Goal: Feedback & Contribution: Submit feedback/report problem

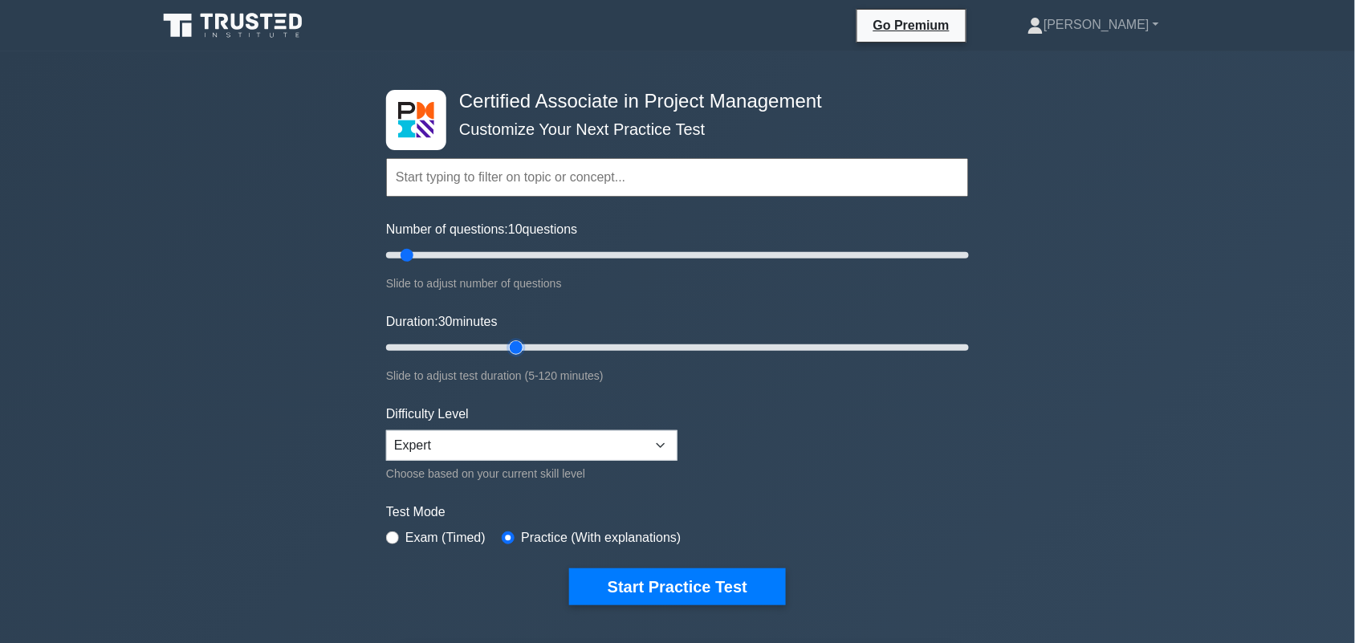
drag, startPoint x: 420, startPoint y: 346, endPoint x: 523, endPoint y: 347, distance: 102.8
type input "30"
click at [523, 347] on input "Duration: 30 minutes" at bounding box center [677, 347] width 583 height 19
click at [679, 590] on button "Start Practice Test" at bounding box center [677, 587] width 217 height 37
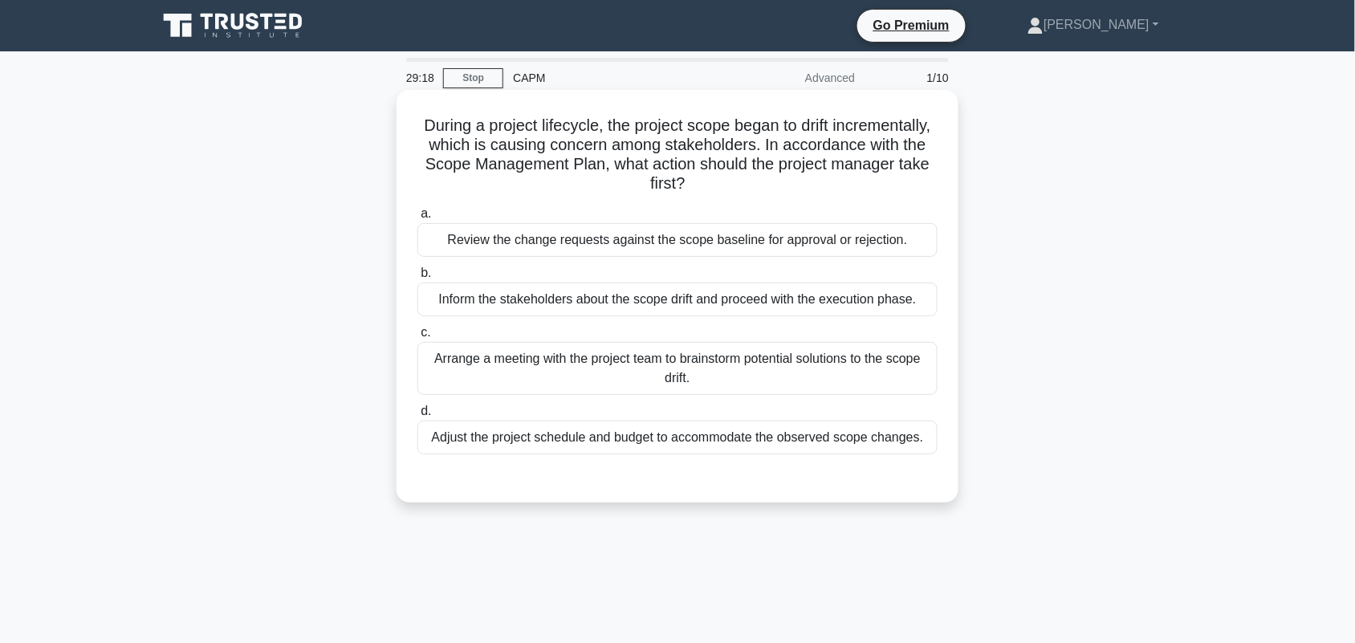
click at [579, 243] on div "Review the change requests against the scope baseline for approval or rejection." at bounding box center [678, 240] width 520 height 34
click at [418, 219] on input "a. Review the change requests against the scope baseline for approval or reject…" at bounding box center [418, 214] width 0 height 10
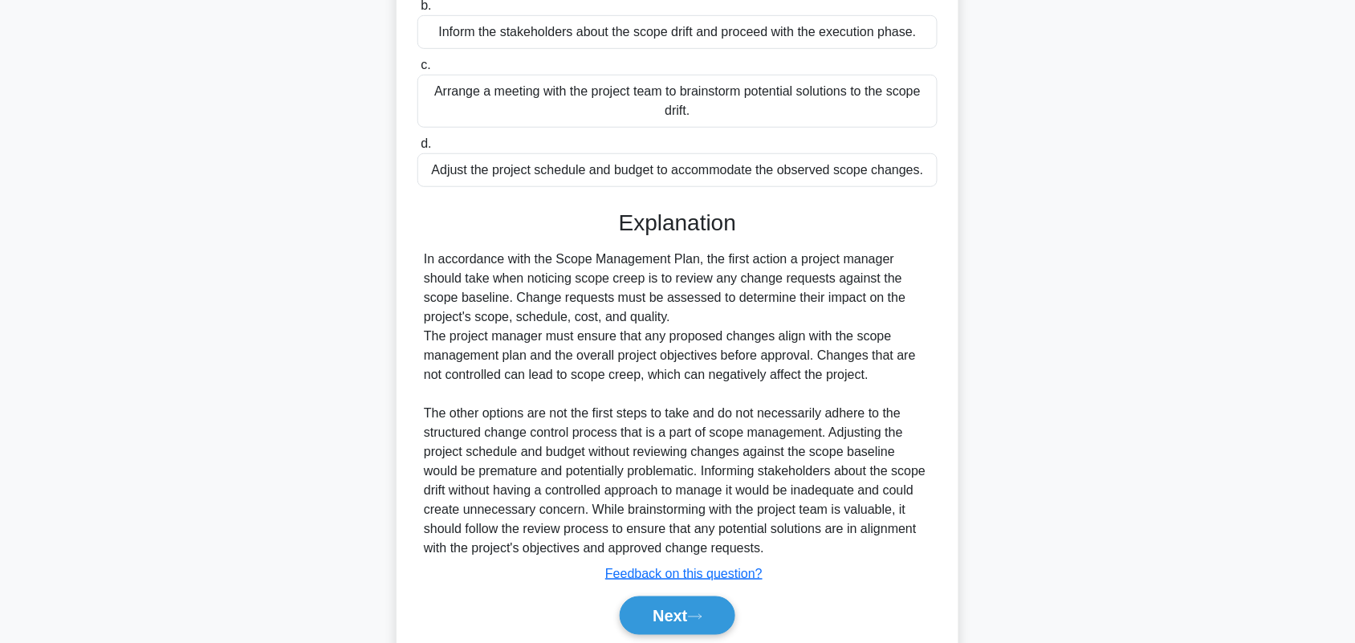
scroll to position [330, 0]
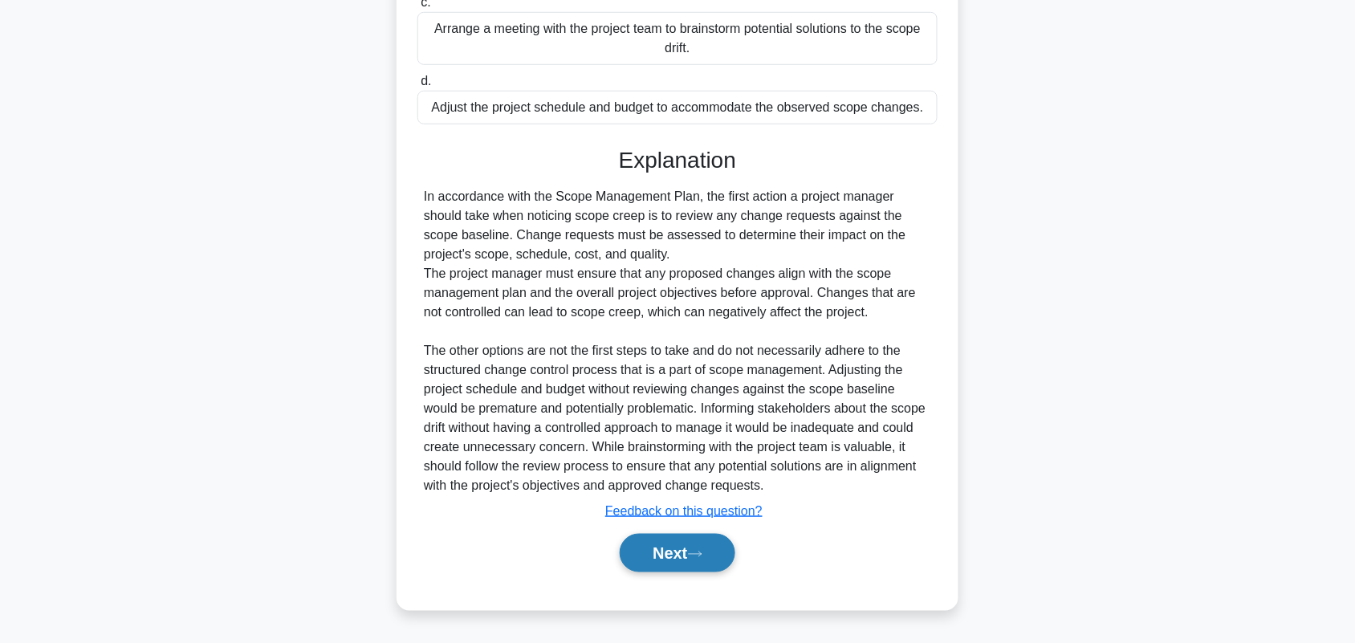
click at [675, 559] on button "Next" at bounding box center [677, 553] width 115 height 39
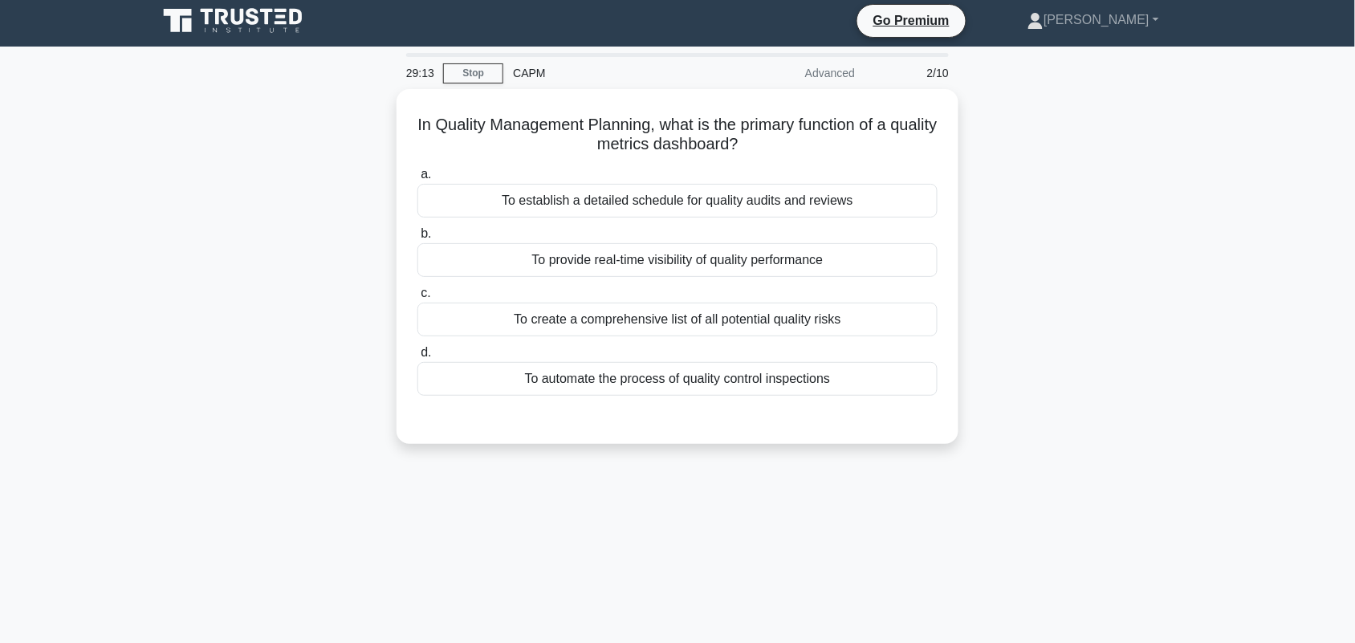
scroll to position [0, 0]
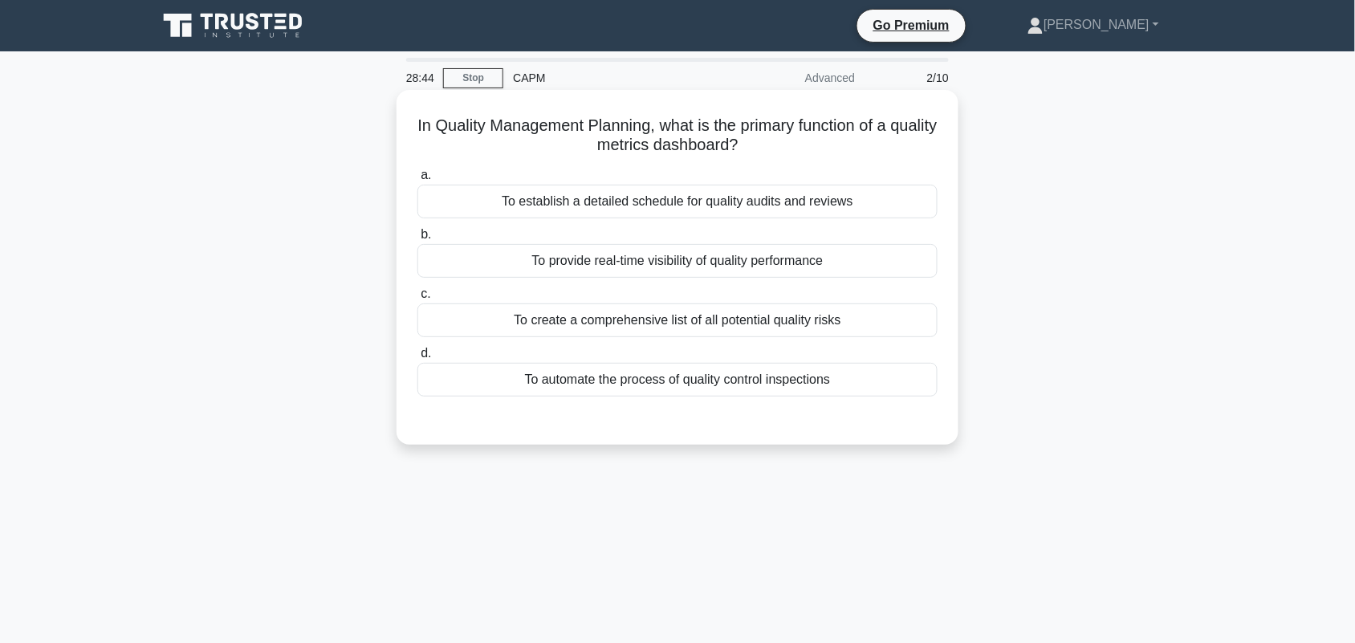
click at [745, 271] on div "To provide real-time visibility of quality performance" at bounding box center [678, 261] width 520 height 34
click at [418, 240] on input "b. To provide real-time visibility of quality performance" at bounding box center [418, 235] width 0 height 10
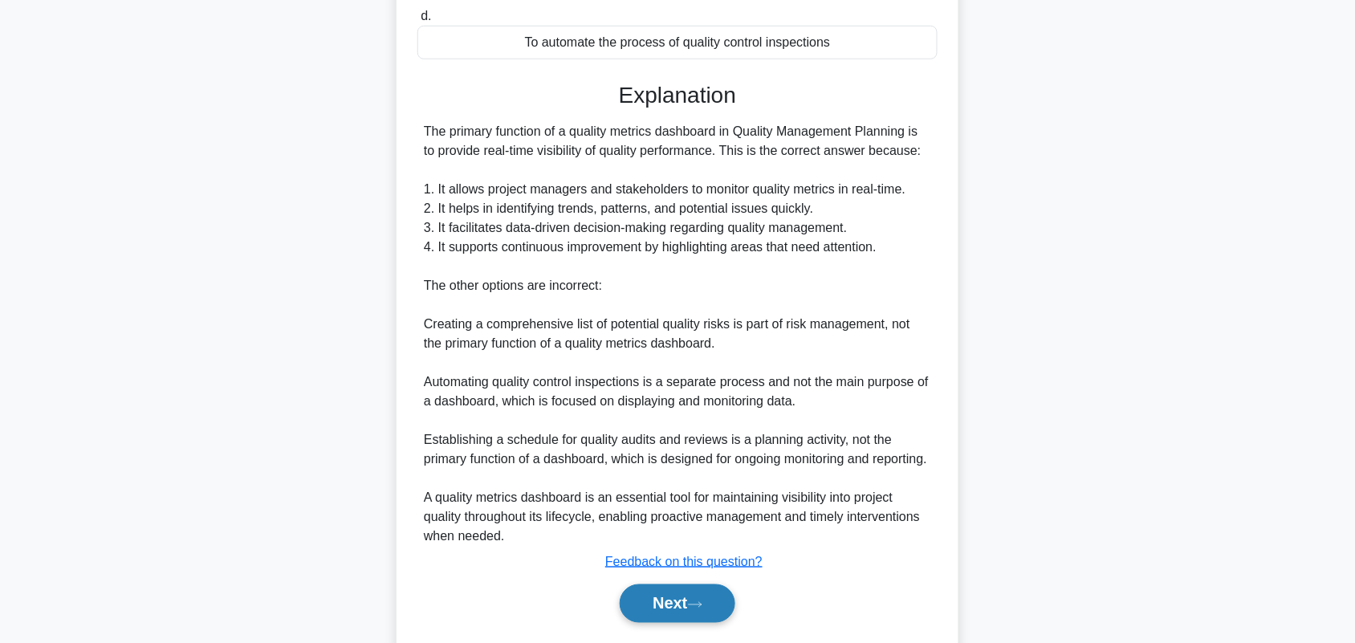
scroll to position [402, 0]
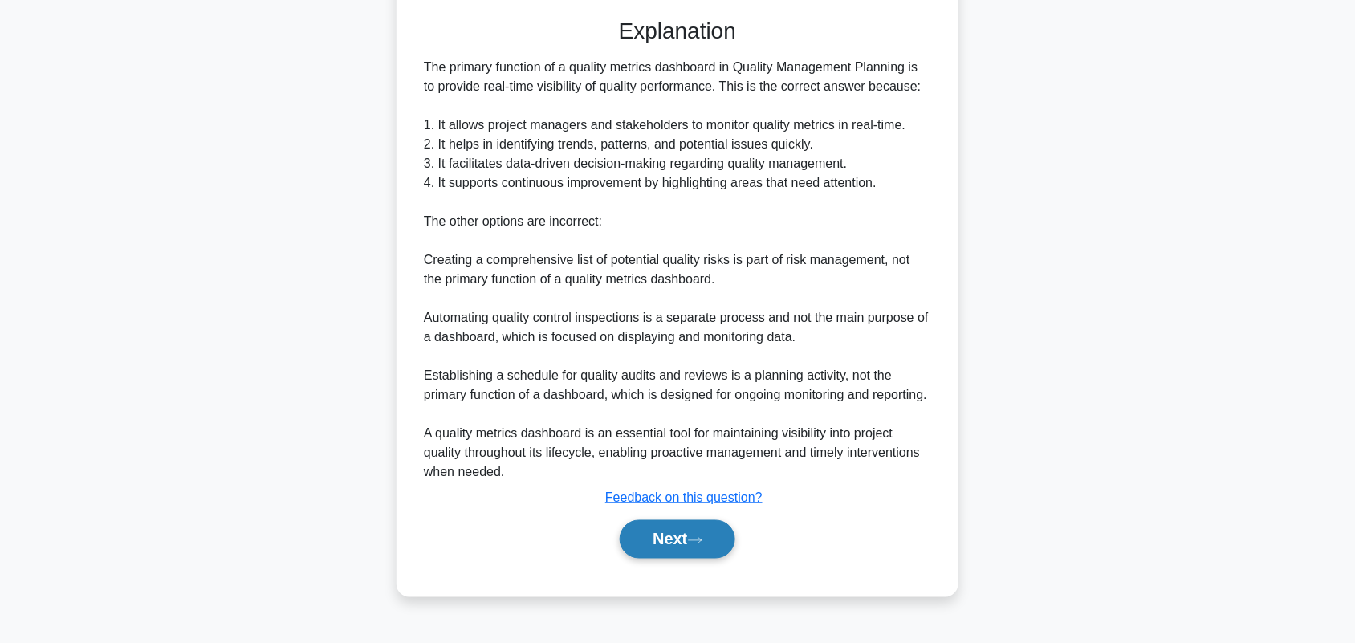
click at [666, 559] on button "Next" at bounding box center [677, 539] width 115 height 39
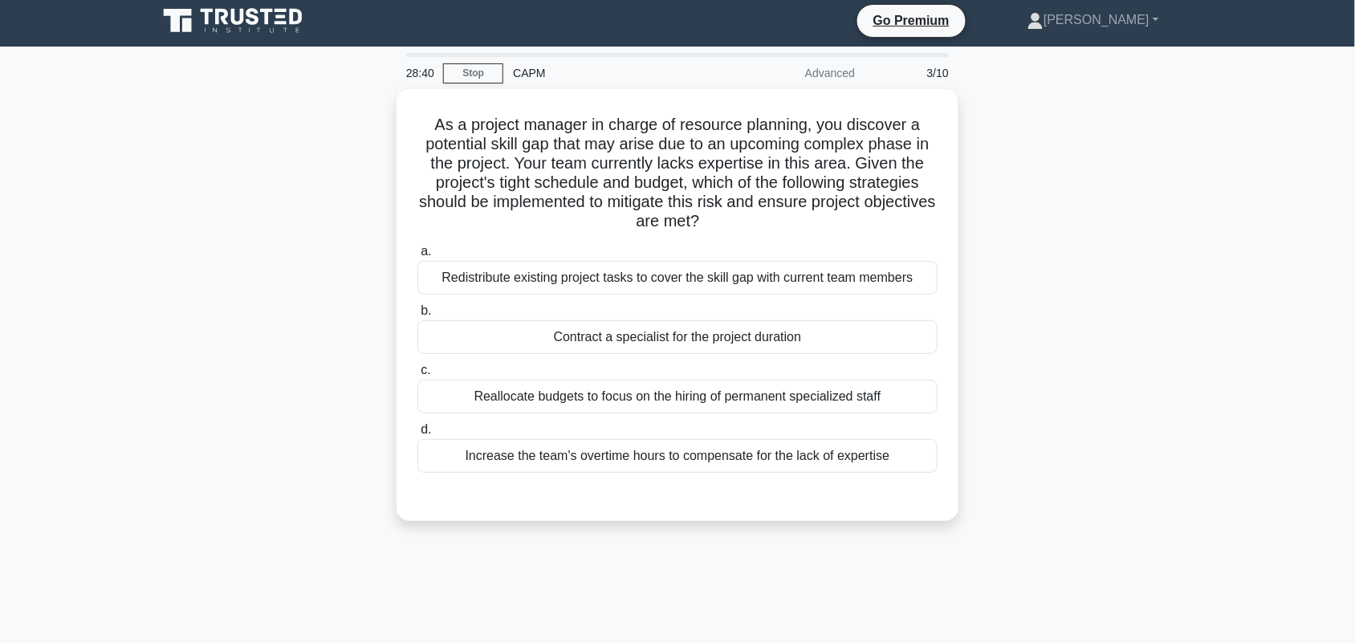
scroll to position [0, 0]
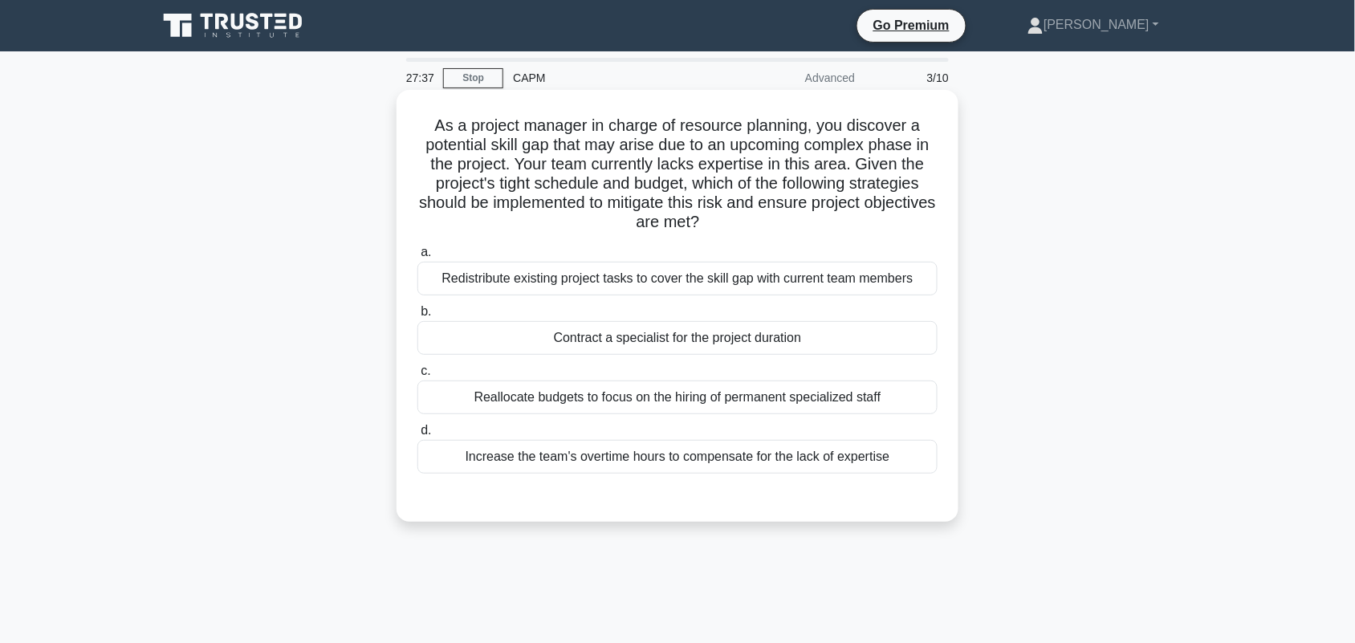
click at [893, 343] on div "Contract a specialist for the project duration" at bounding box center [678, 338] width 520 height 34
click at [418, 317] on input "b. Contract a specialist for the project duration" at bounding box center [418, 312] width 0 height 10
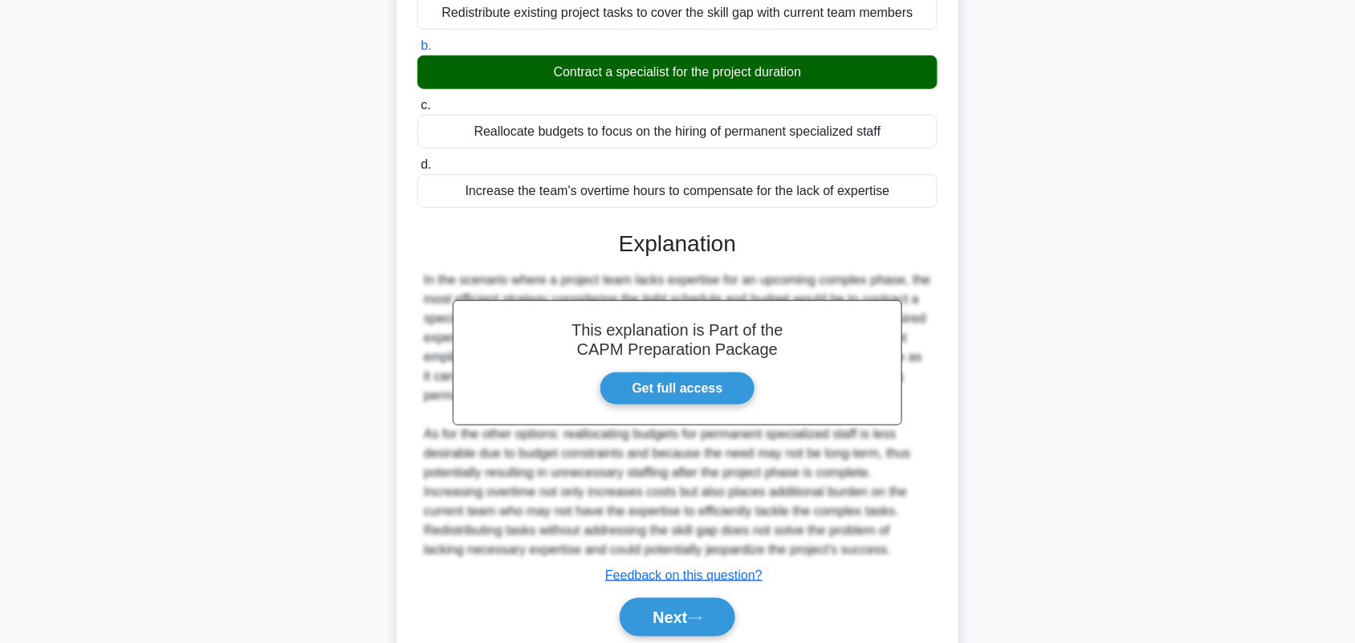
scroll to position [301, 0]
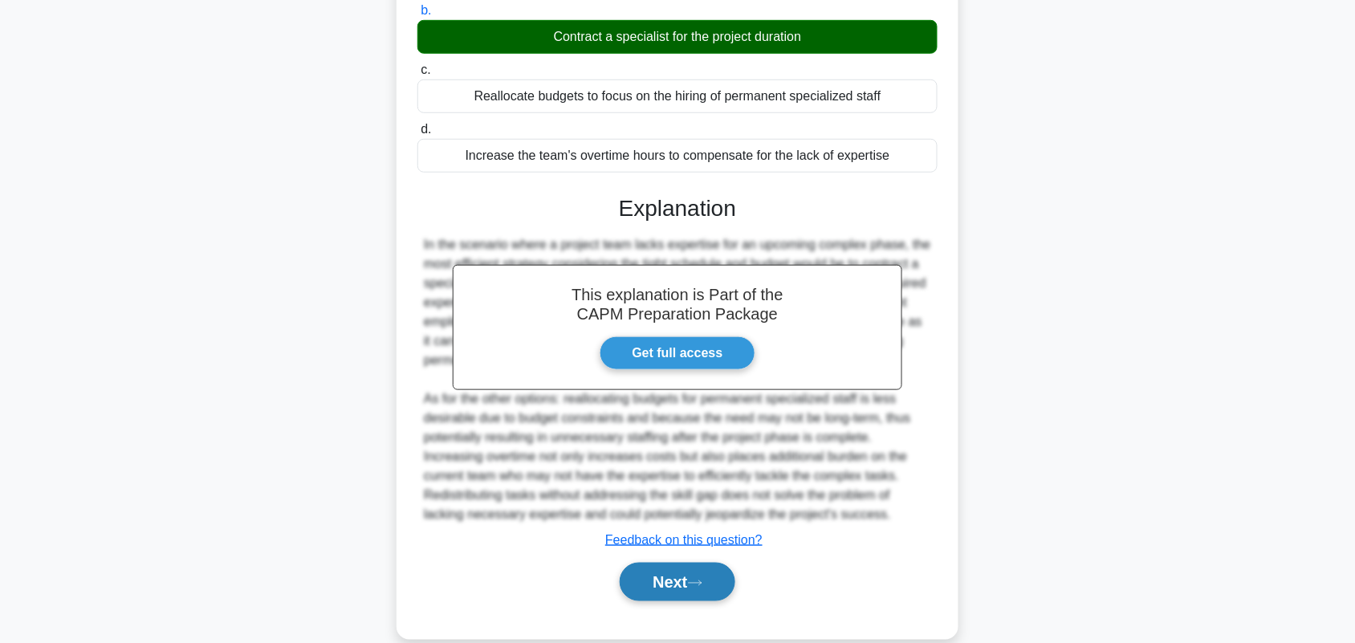
click at [728, 579] on button "Next" at bounding box center [677, 582] width 115 height 39
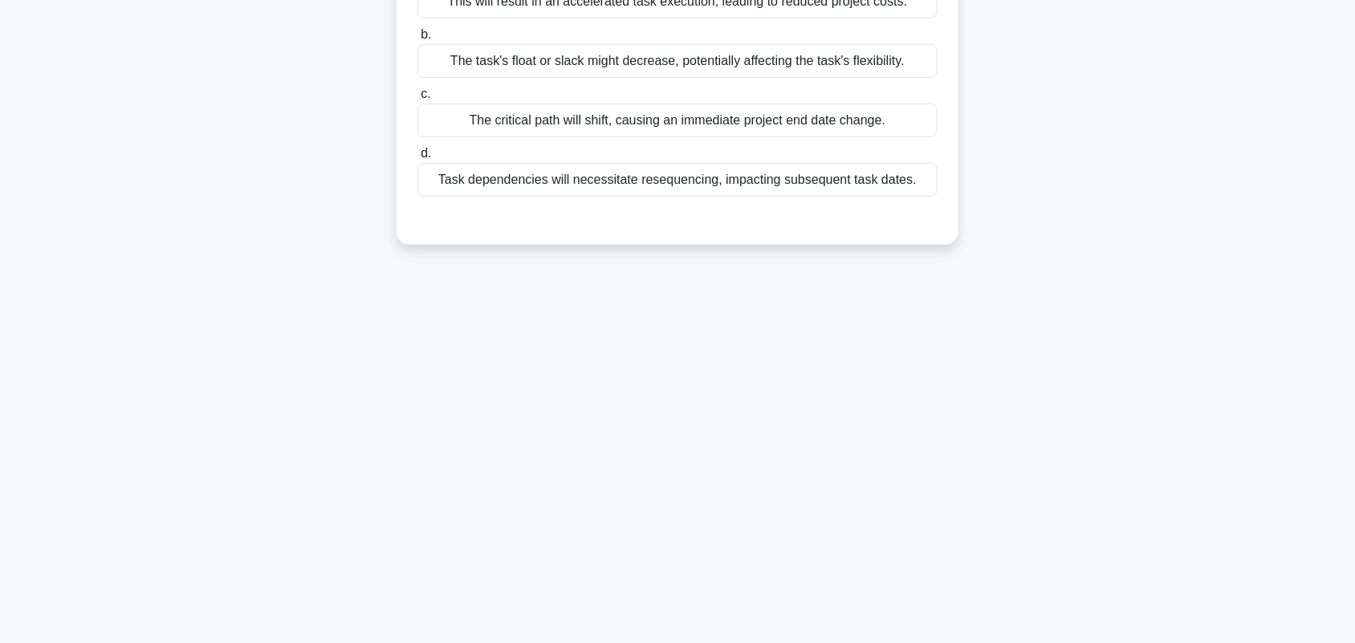
scroll to position [22, 0]
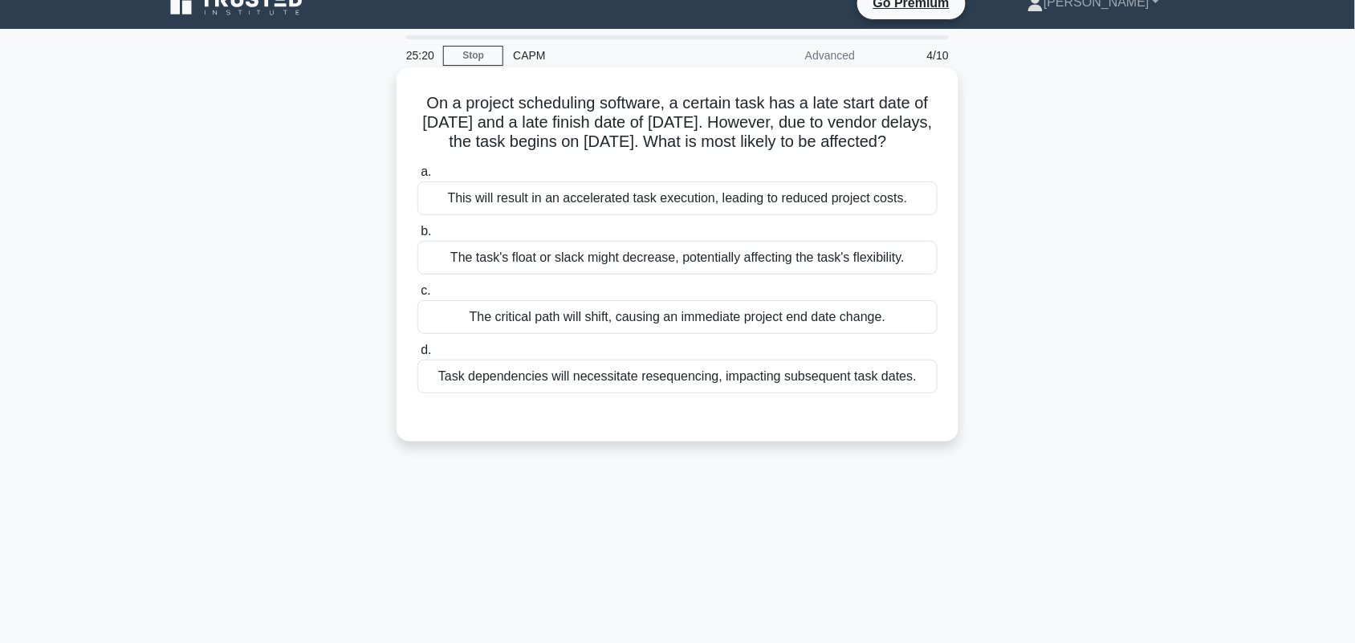
click at [539, 393] on div "Task dependencies will necessitate resequencing, impacting subsequent task date…" at bounding box center [678, 377] width 520 height 34
click at [418, 356] on input "d. Task dependencies will necessitate resequencing, impacting subsequent task d…" at bounding box center [418, 350] width 0 height 10
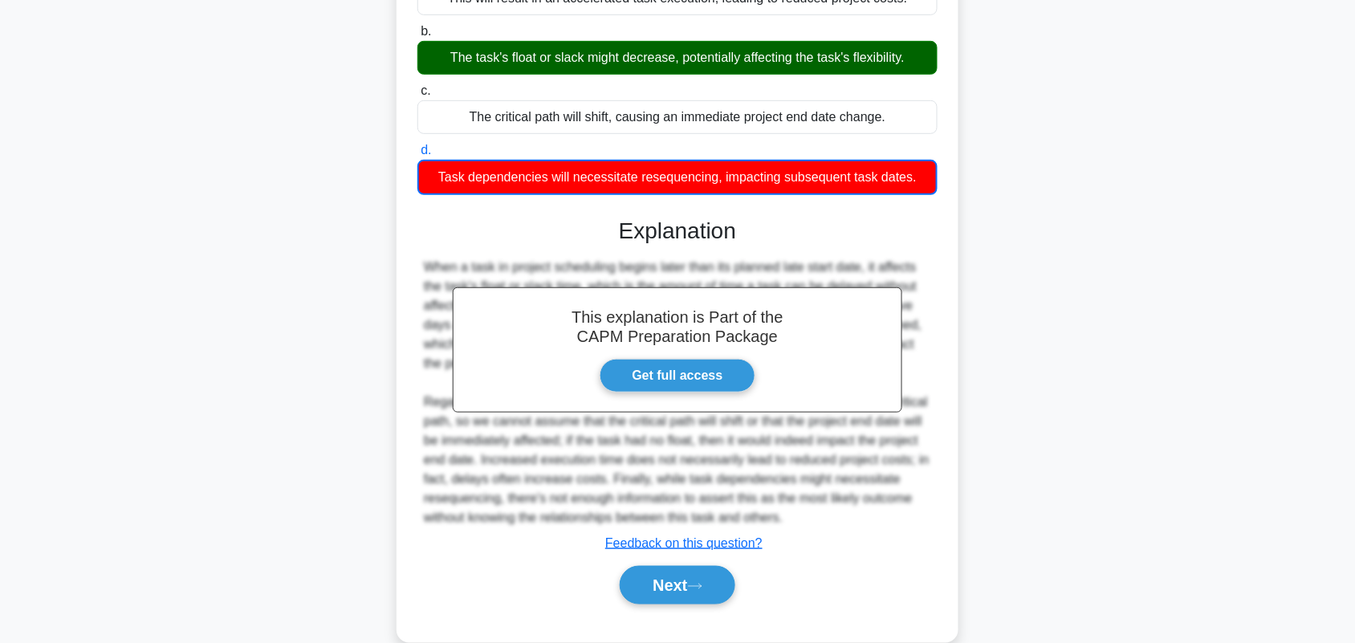
scroll to position [223, 0]
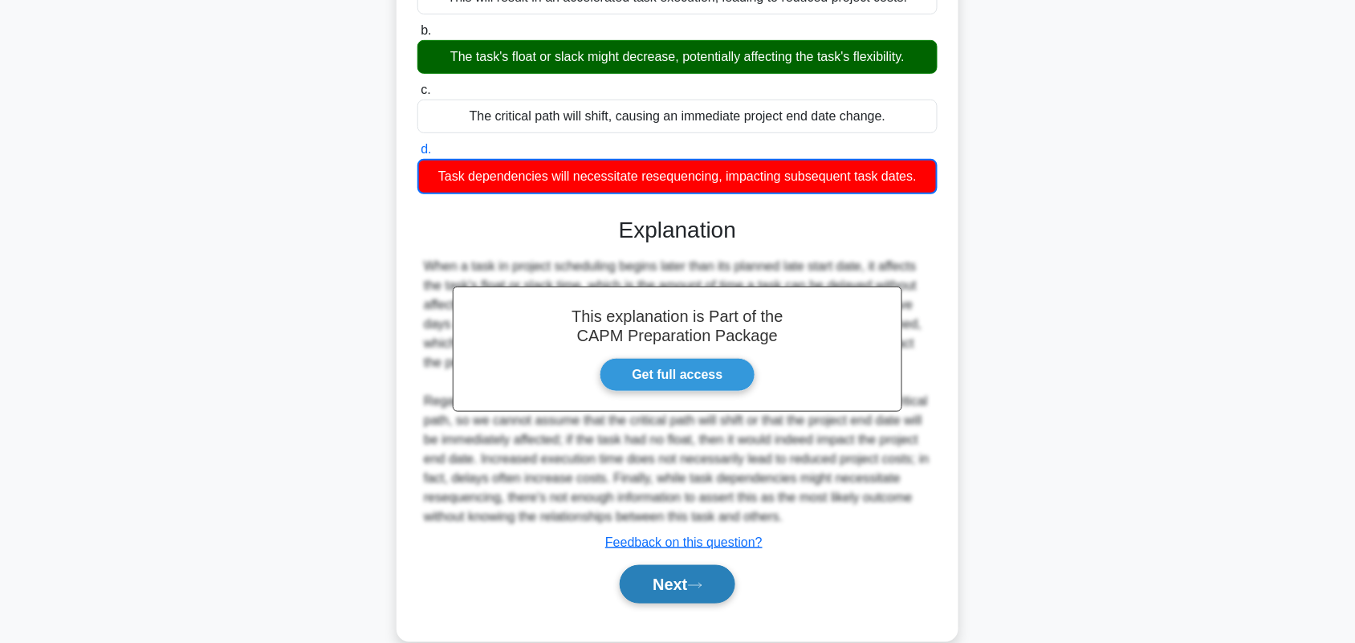
click at [695, 590] on icon at bounding box center [695, 585] width 14 height 9
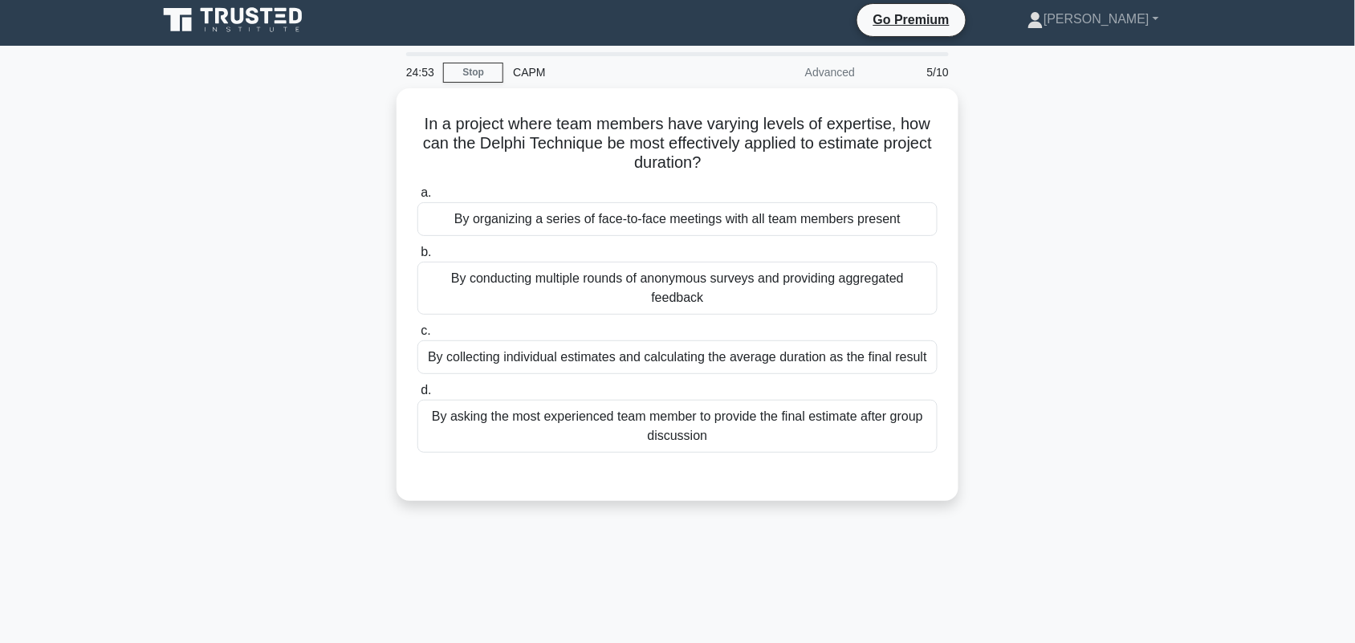
scroll to position [0, 0]
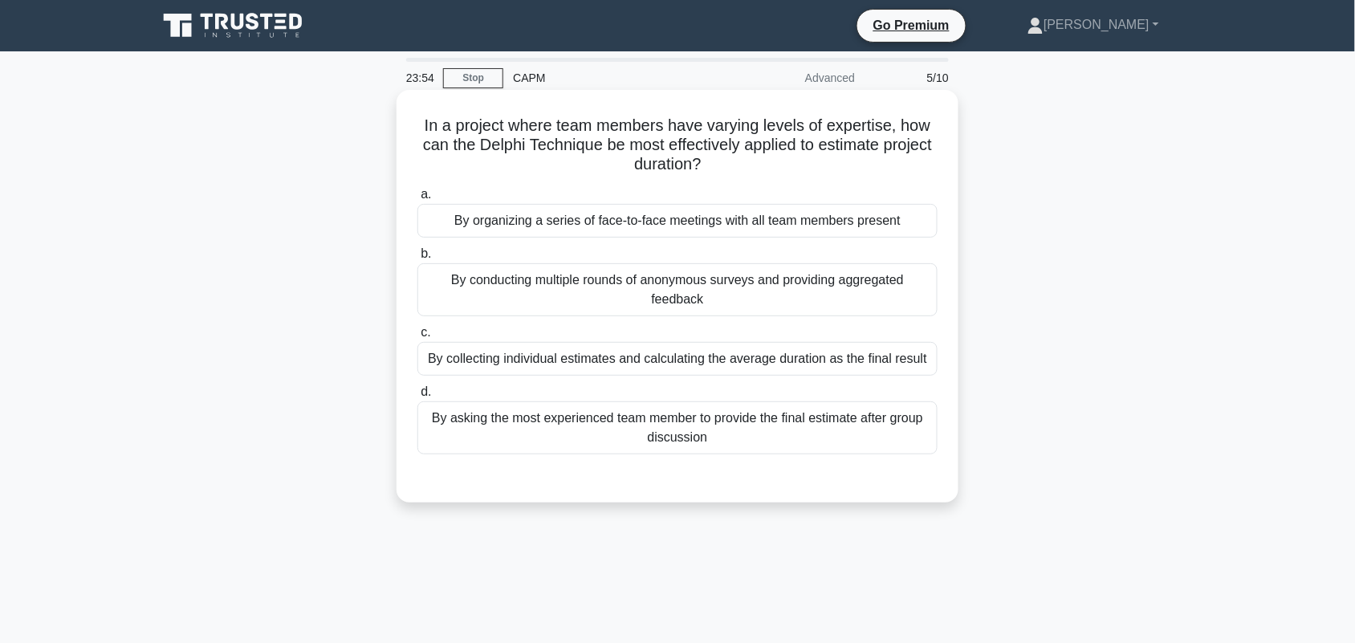
click at [771, 282] on div "By conducting multiple rounds of anonymous surveys and providing aggregated fee…" at bounding box center [678, 289] width 520 height 53
click at [418, 259] on input "b. By conducting multiple rounds of anonymous surveys and providing aggregated …" at bounding box center [418, 254] width 0 height 10
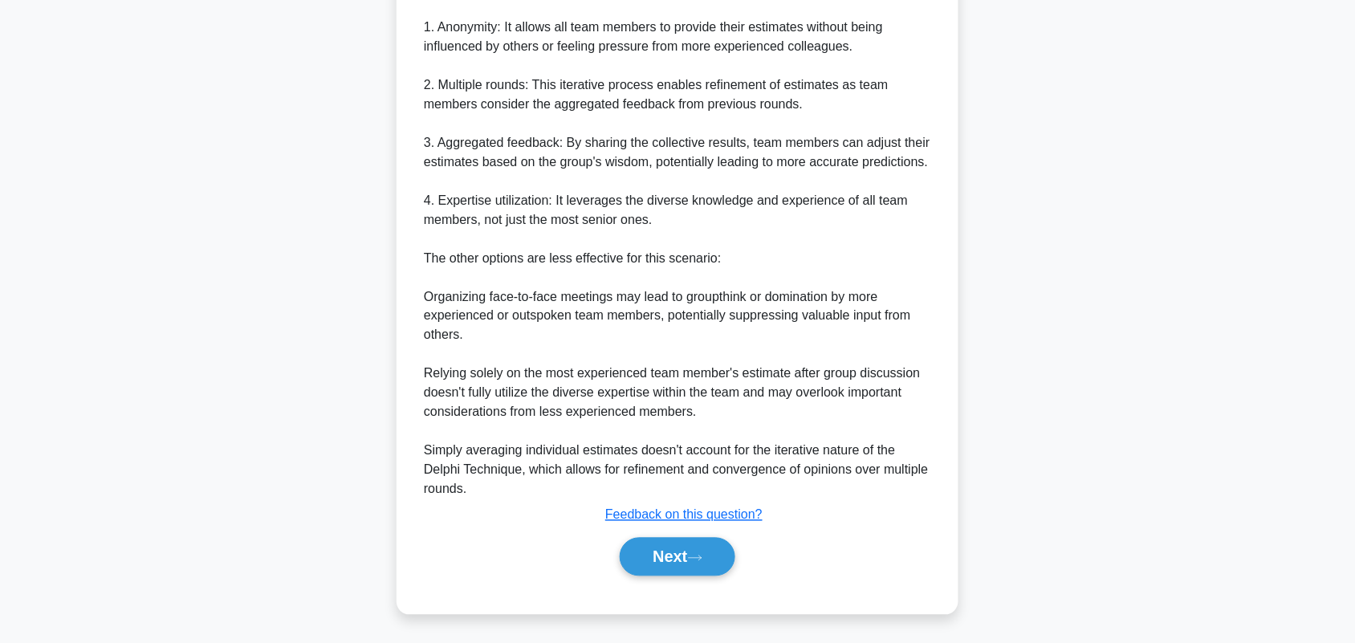
scroll to position [600, 0]
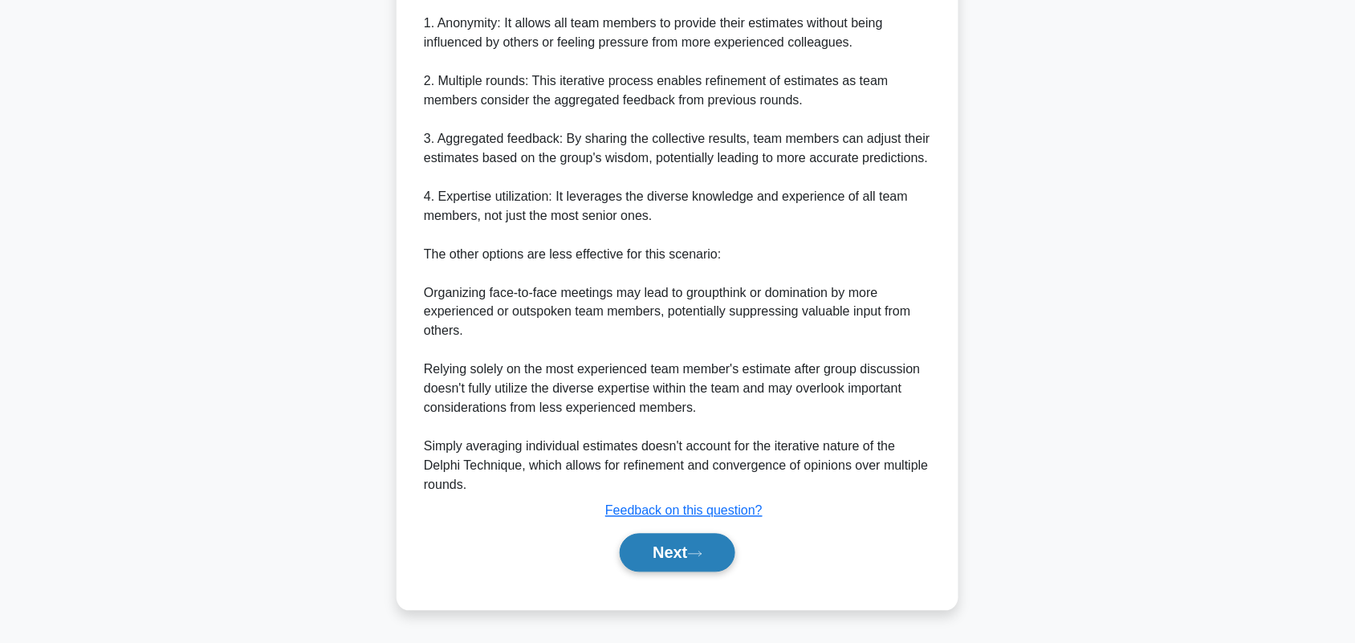
click at [684, 563] on button "Next" at bounding box center [677, 553] width 115 height 39
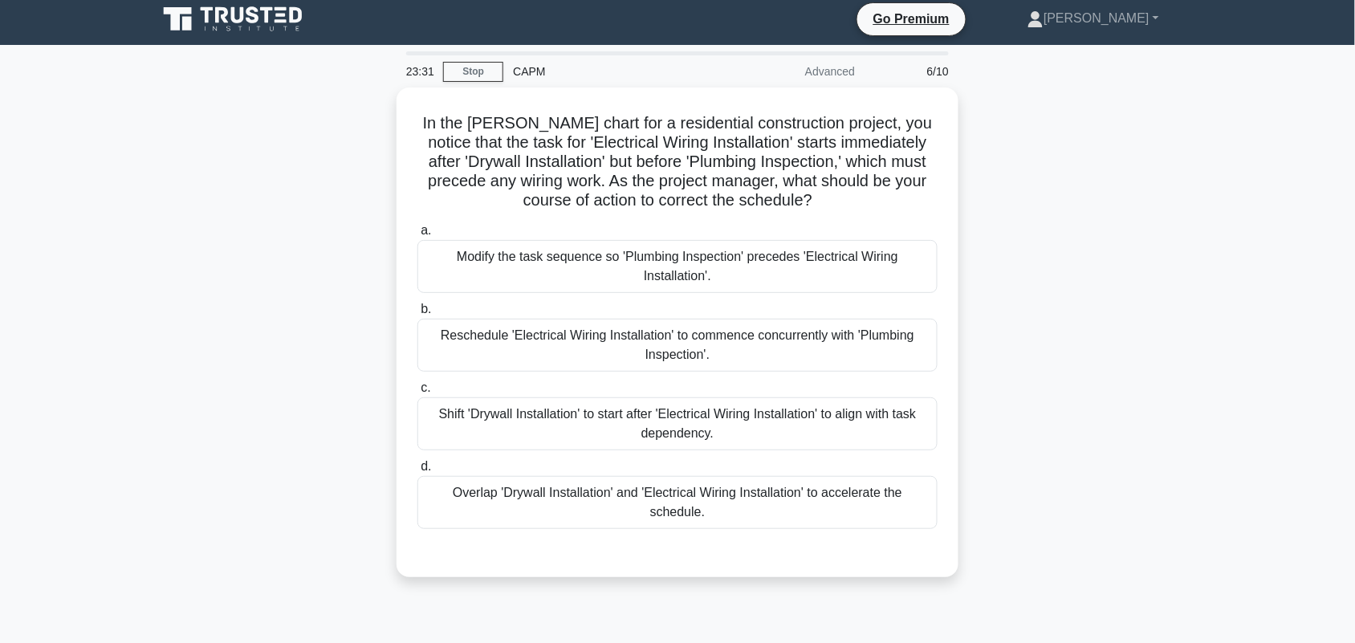
scroll to position [0, 0]
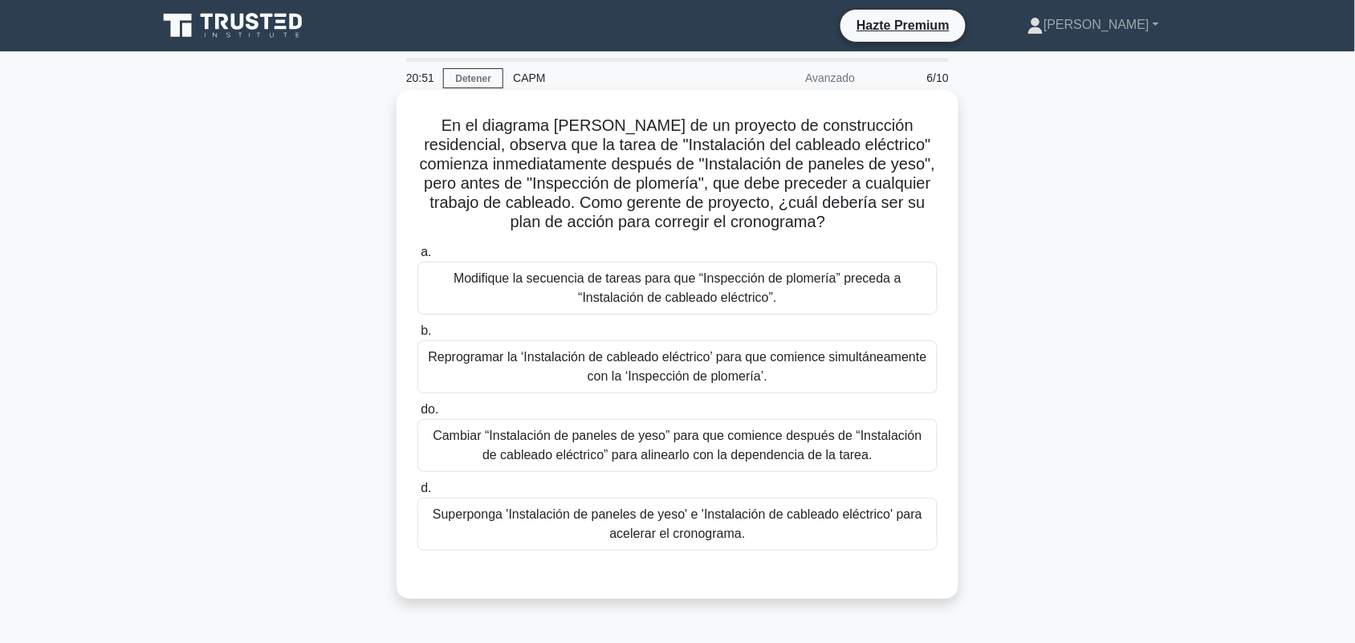
click at [842, 283] on font "Modifique la secuencia de tareas para que “Inspección de plomería” preceda a “I…" at bounding box center [678, 287] width 448 height 33
click at [418, 258] on input "a. Modifique la secuencia de tareas para que “Inspección de plomería” preceda a…" at bounding box center [418, 252] width 0 height 10
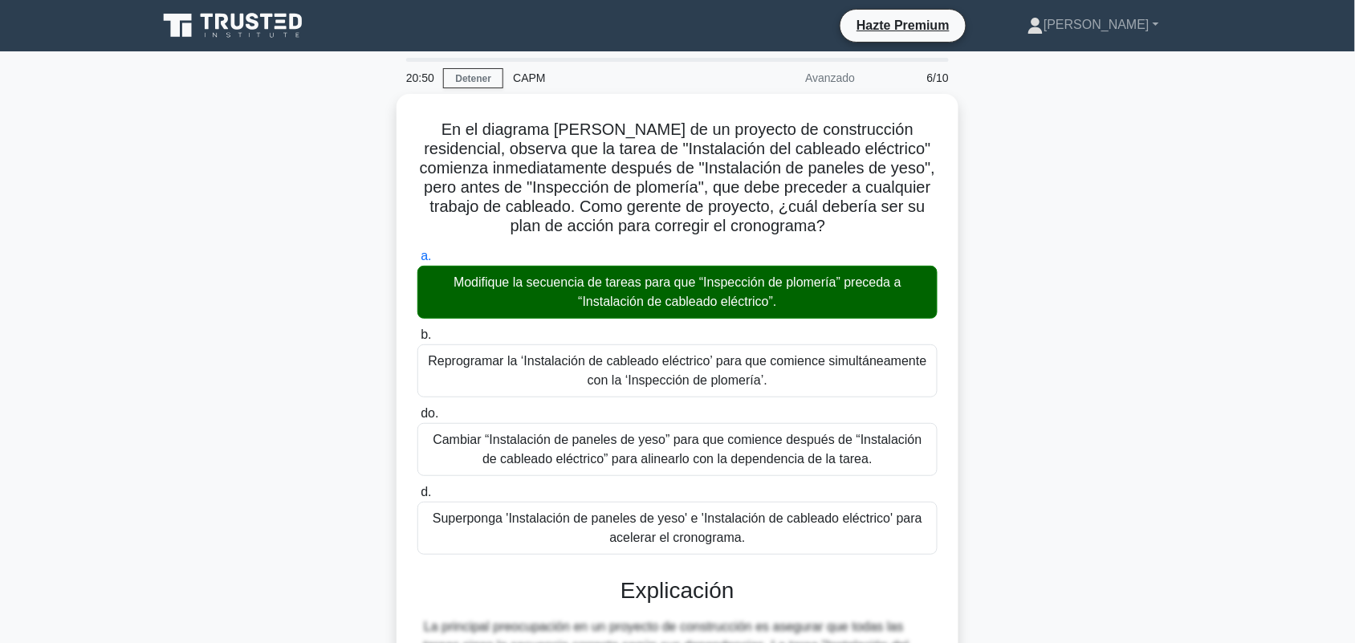
scroll to position [524, 0]
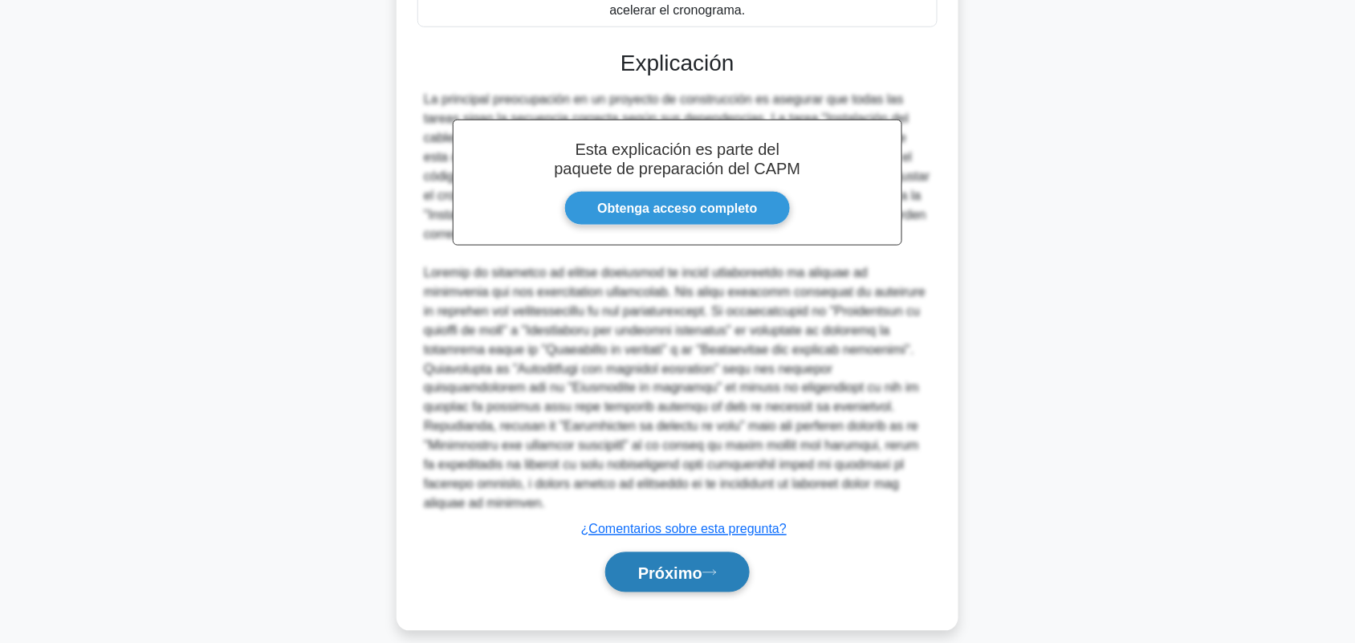
click at [719, 560] on button "Próximo" at bounding box center [677, 572] width 145 height 41
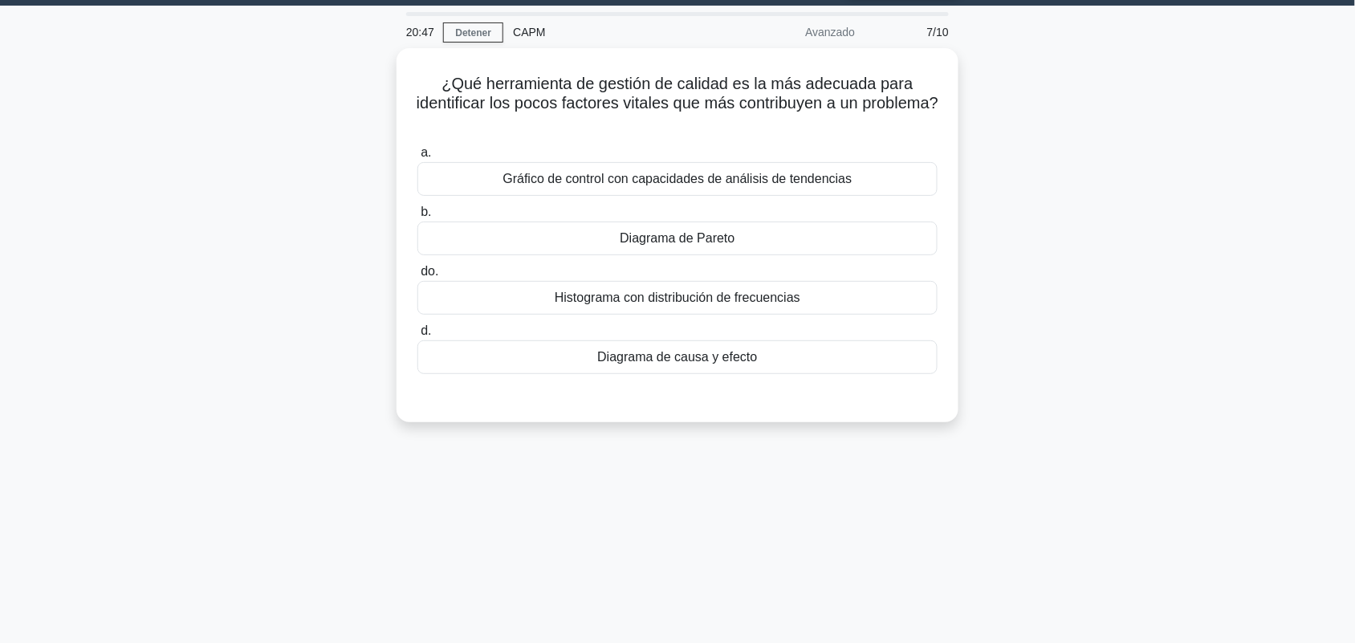
scroll to position [0, 0]
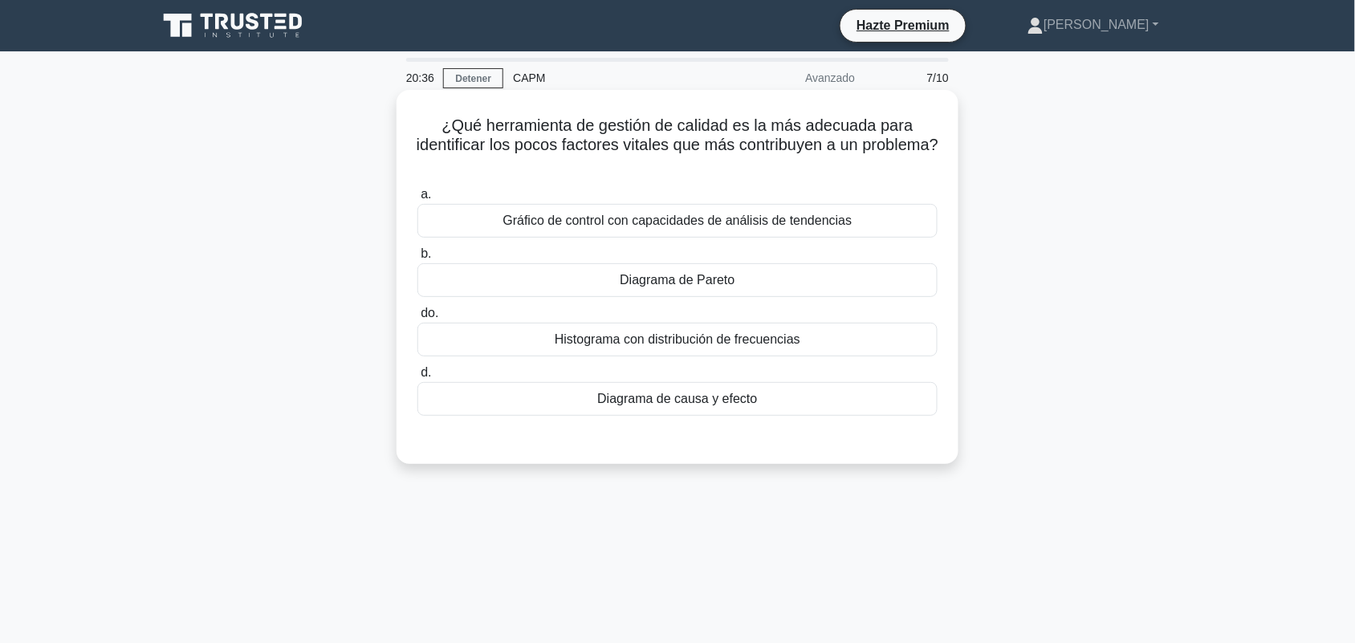
click at [719, 282] on font "Diagrama de Pareto" at bounding box center [677, 280] width 115 height 14
click at [418, 259] on input "b. Diagrama de Pareto" at bounding box center [418, 254] width 0 height 10
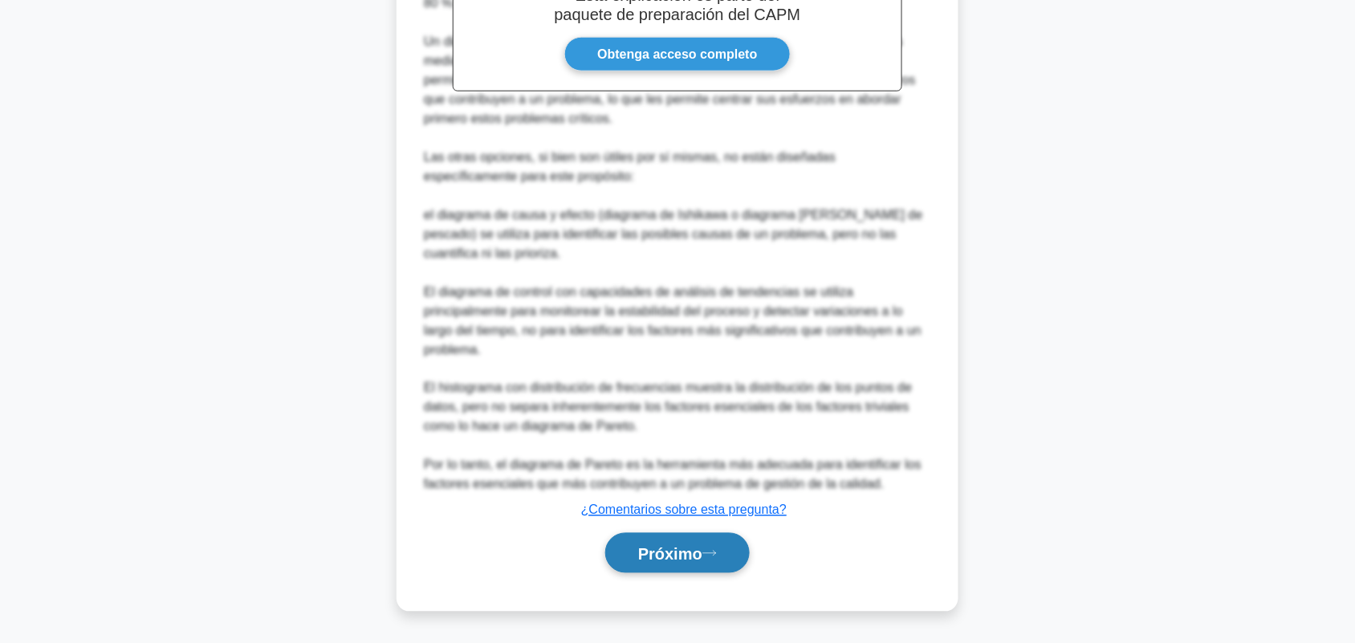
click at [689, 556] on font "Próximo" at bounding box center [670, 554] width 64 height 18
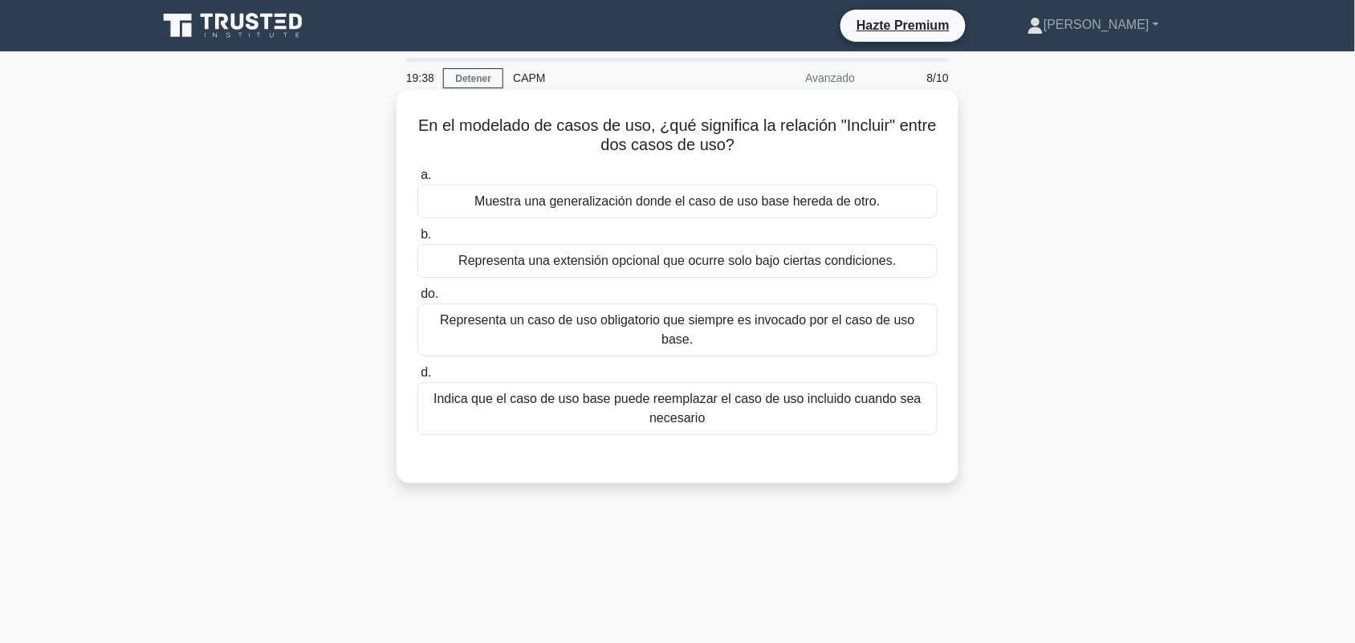
click at [888, 203] on div "Muestra una generalización donde el caso de uso base hereda de otro." at bounding box center [678, 202] width 520 height 34
click at [418, 181] on input "a. Muestra una generalización donde el caso de uso base hereda de otro." at bounding box center [418, 175] width 0 height 10
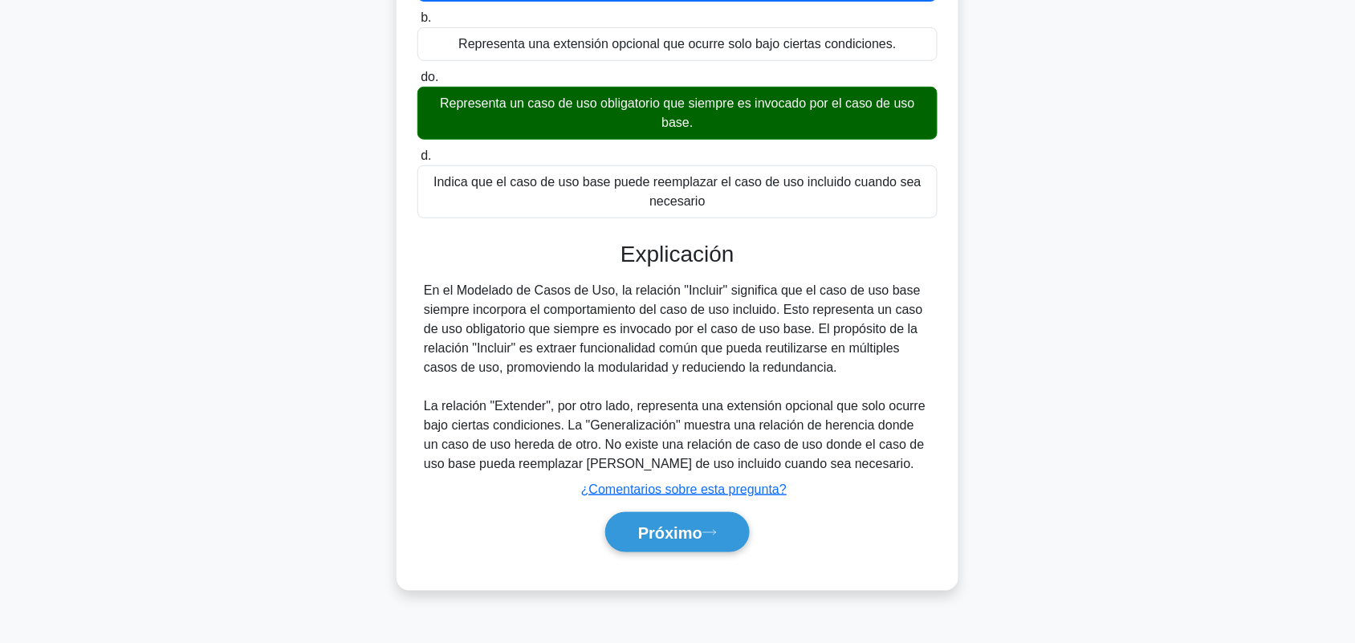
scroll to position [223, 0]
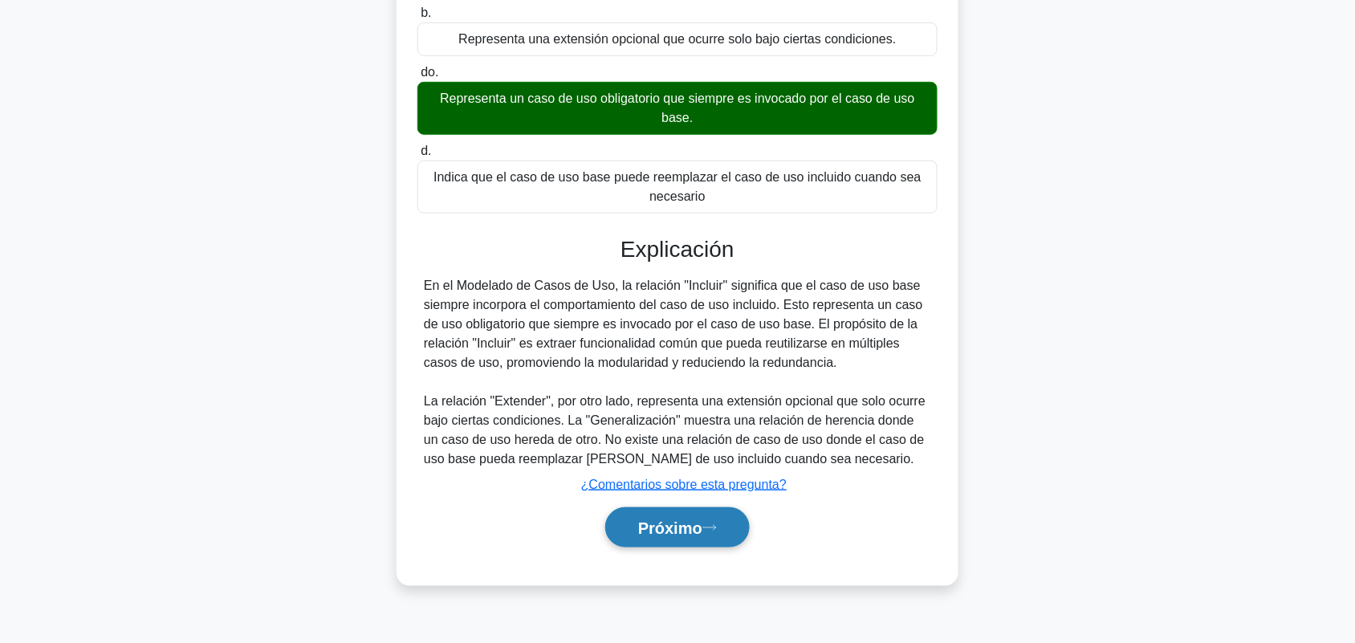
click at [684, 524] on font "Próximo" at bounding box center [670, 529] width 64 height 18
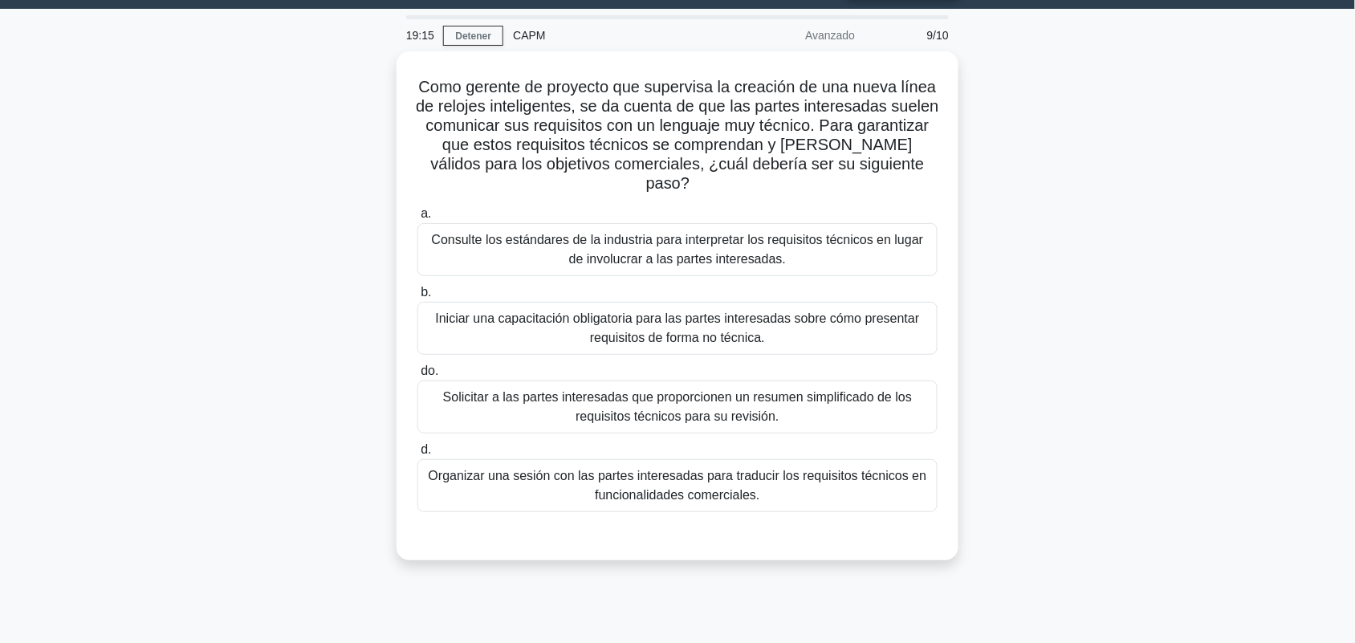
scroll to position [22, 0]
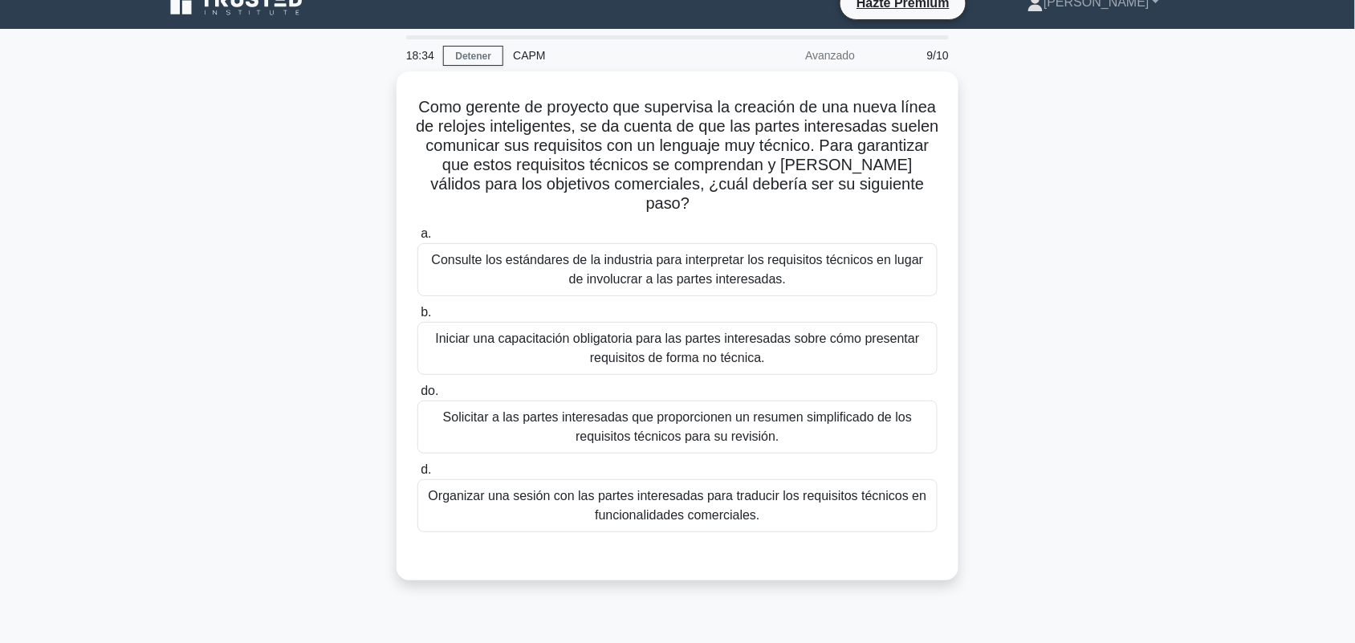
click at [1114, 247] on div "Como gerente de proyecto que supervisa la creación de una nueva línea de reloje…" at bounding box center [678, 335] width 1060 height 528
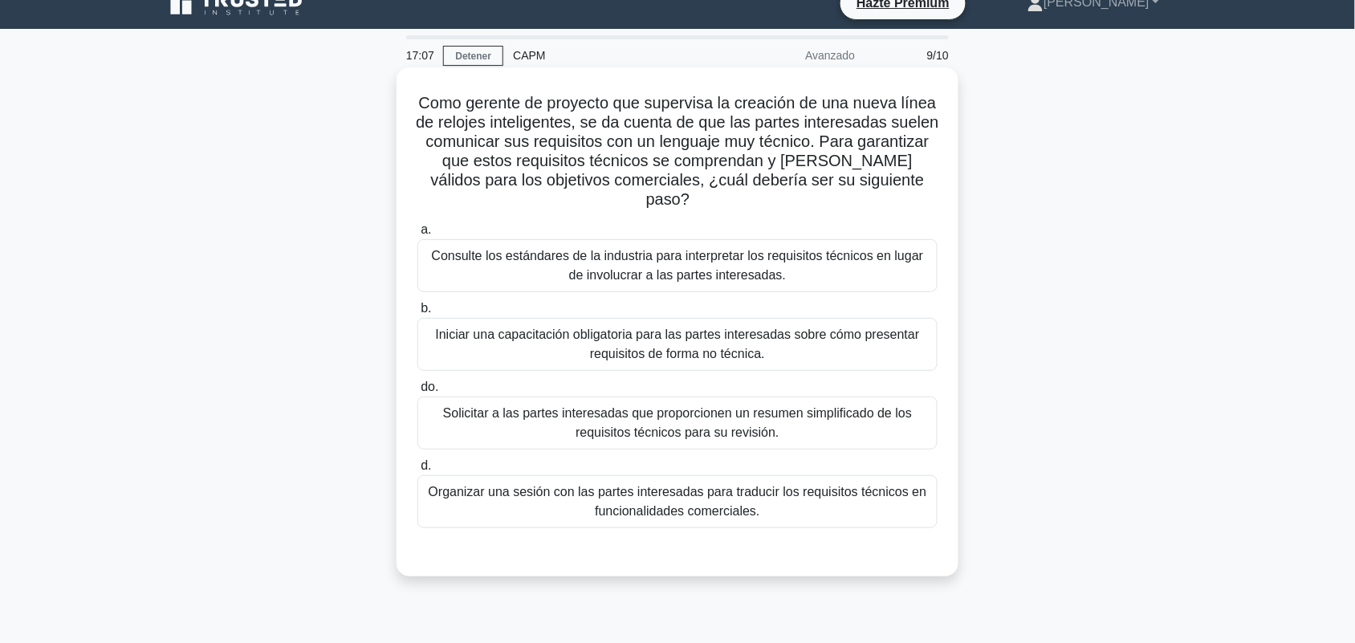
click at [884, 485] on font "Organizar una sesión con las partes interesadas para traducir los requisitos té…" at bounding box center [678, 501] width 499 height 33
click at [418, 468] on input "d. Organizar una sesión con las partes interesadas para traducir los requisitos…" at bounding box center [418, 466] width 0 height 10
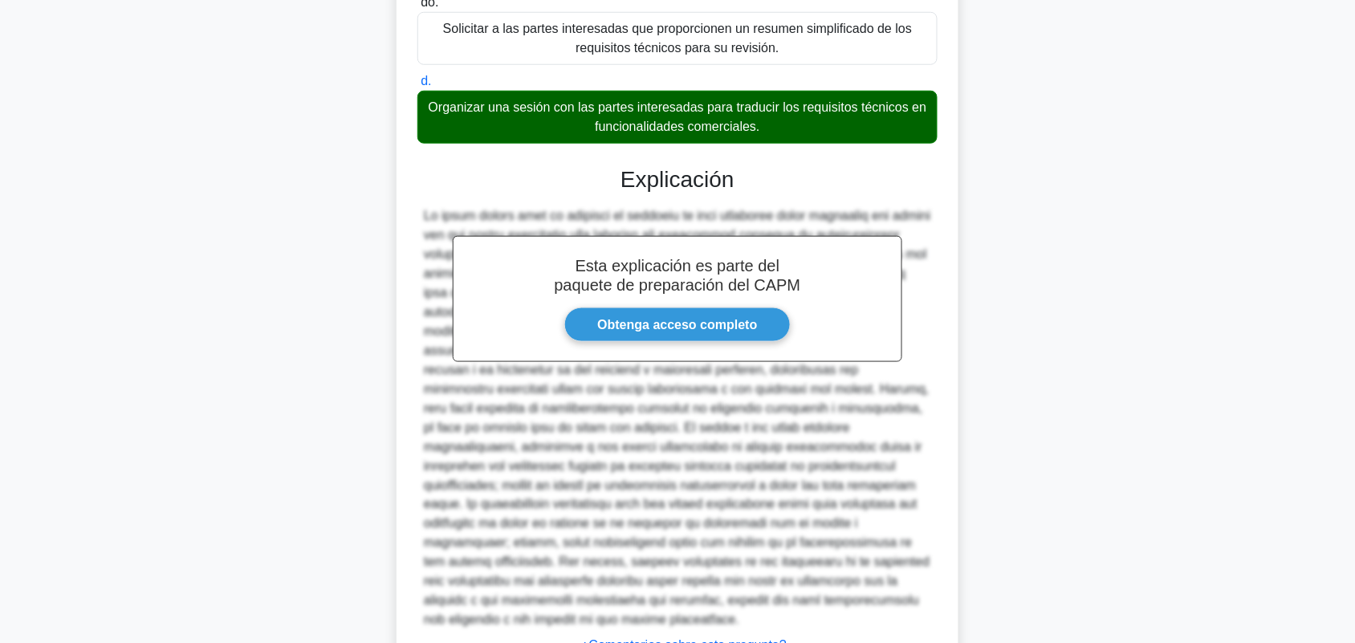
scroll to position [504, 0]
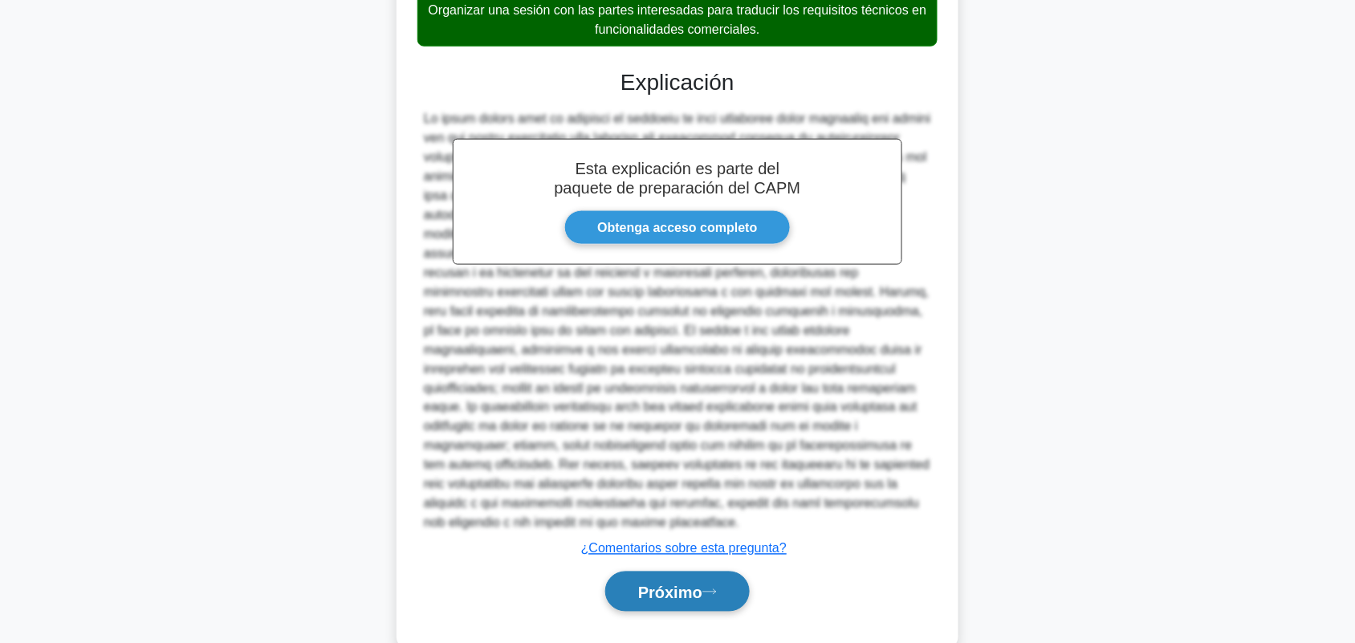
click at [697, 584] on font "Próximo" at bounding box center [670, 593] width 64 height 18
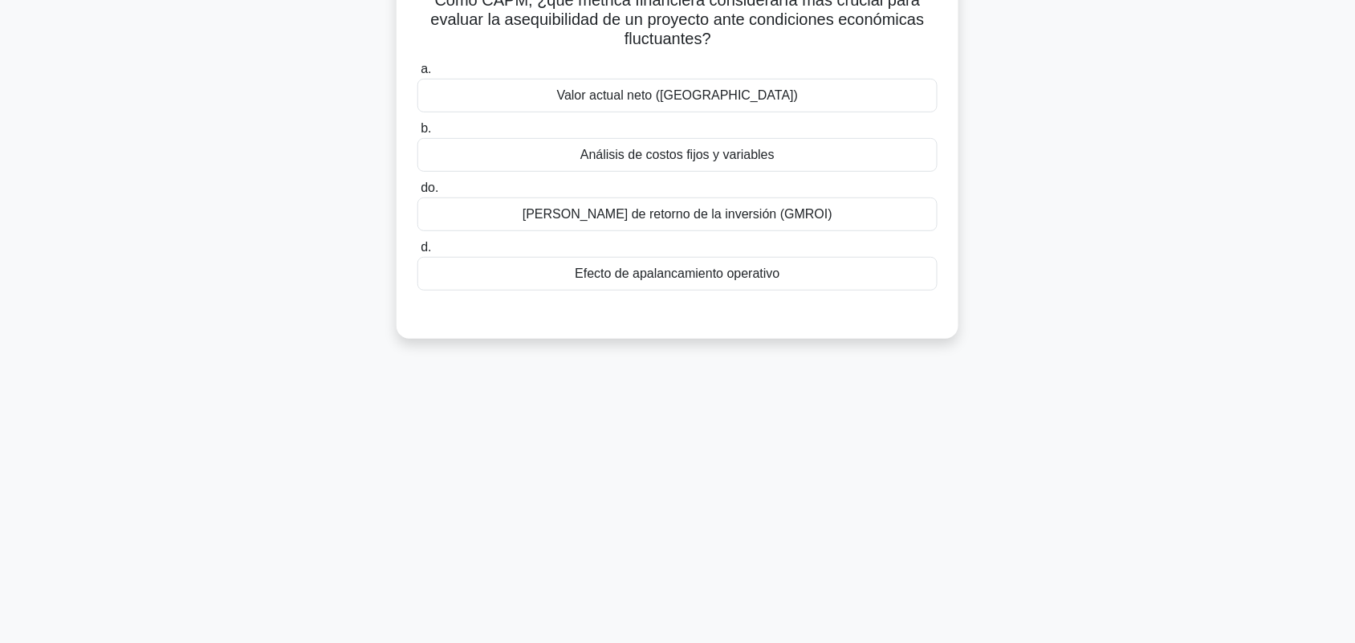
scroll to position [0, 0]
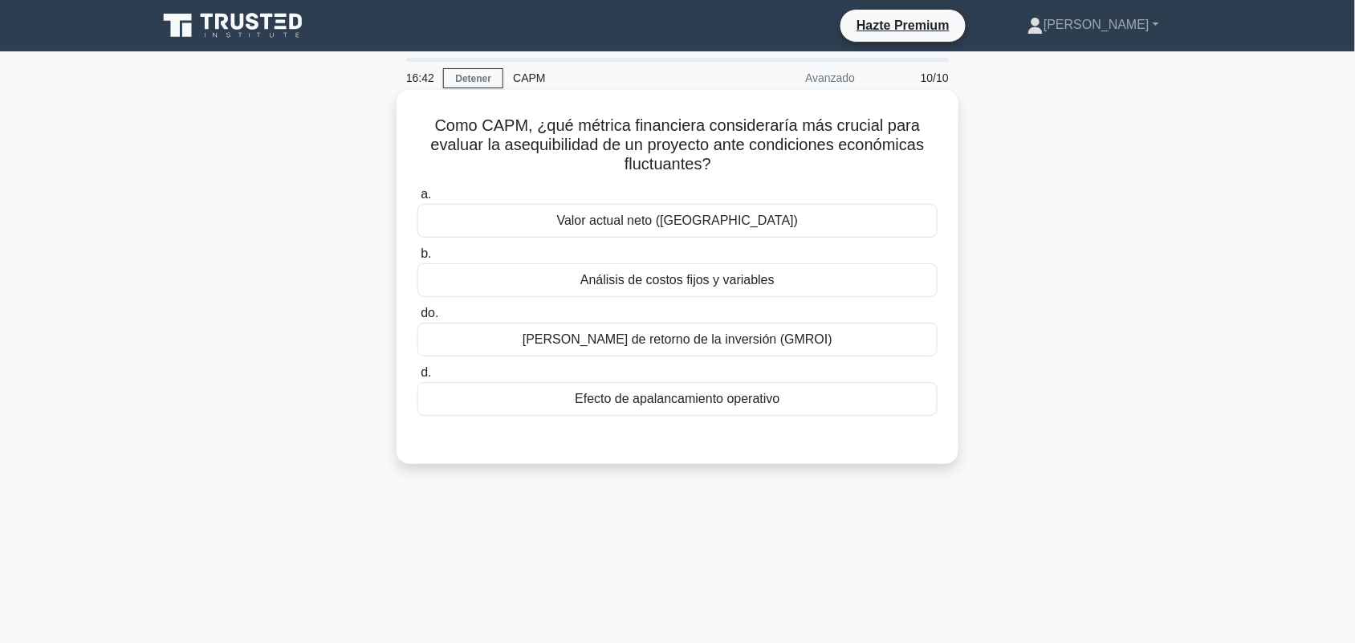
click at [784, 275] on div "Análisis de costos fijos y variables" at bounding box center [678, 280] width 520 height 34
click at [418, 259] on input "b. Análisis de costos fijos y variables" at bounding box center [418, 254] width 0 height 10
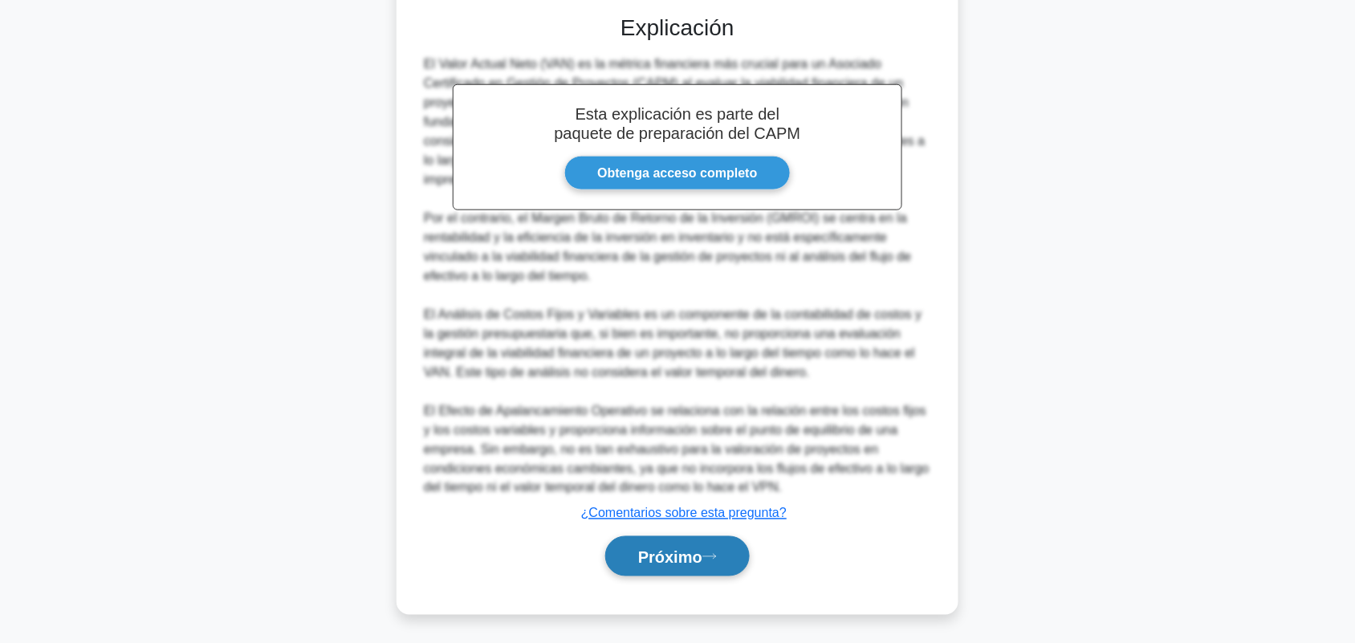
scroll to position [427, 0]
click at [689, 546] on font "Próximo" at bounding box center [670, 555] width 64 height 18
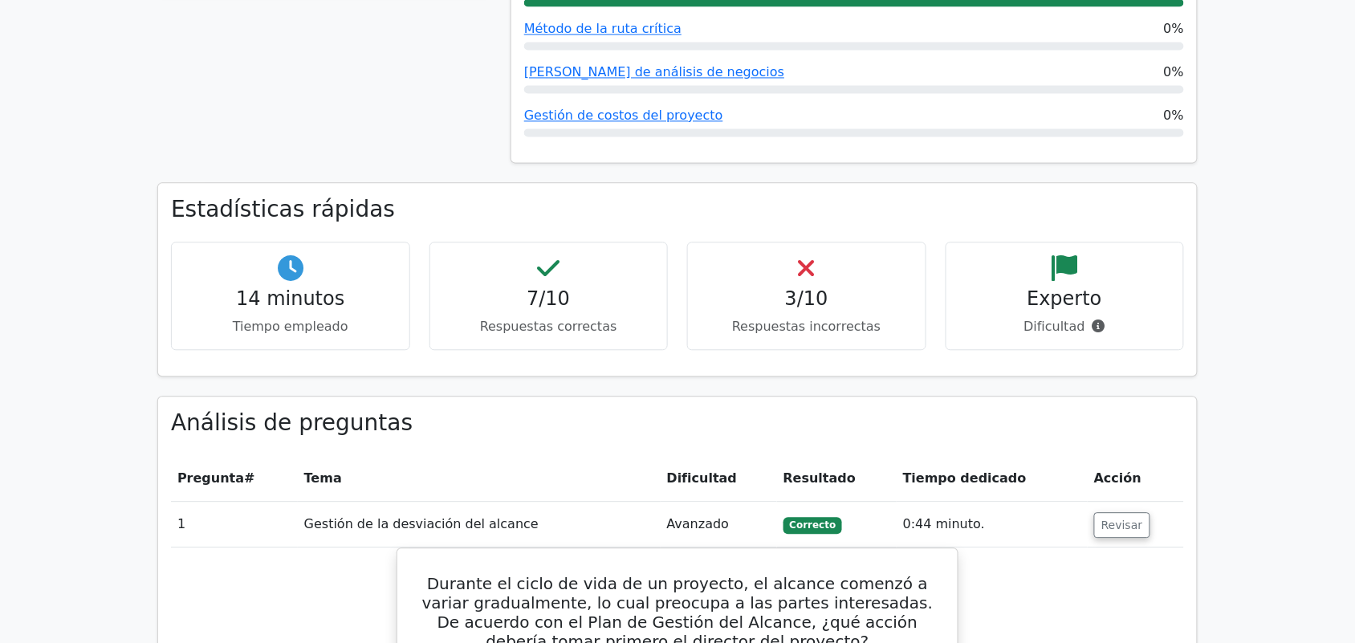
scroll to position [1104, 0]
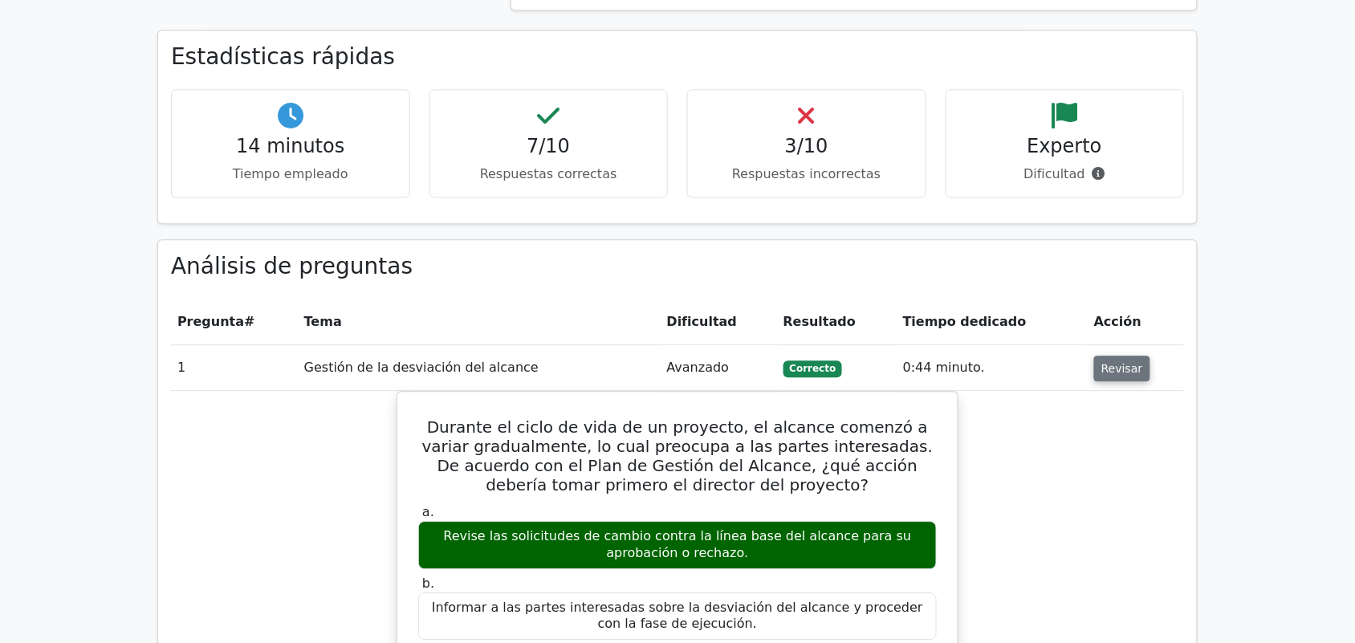
click at [1112, 362] on font "Revisar" at bounding box center [1123, 368] width 42 height 13
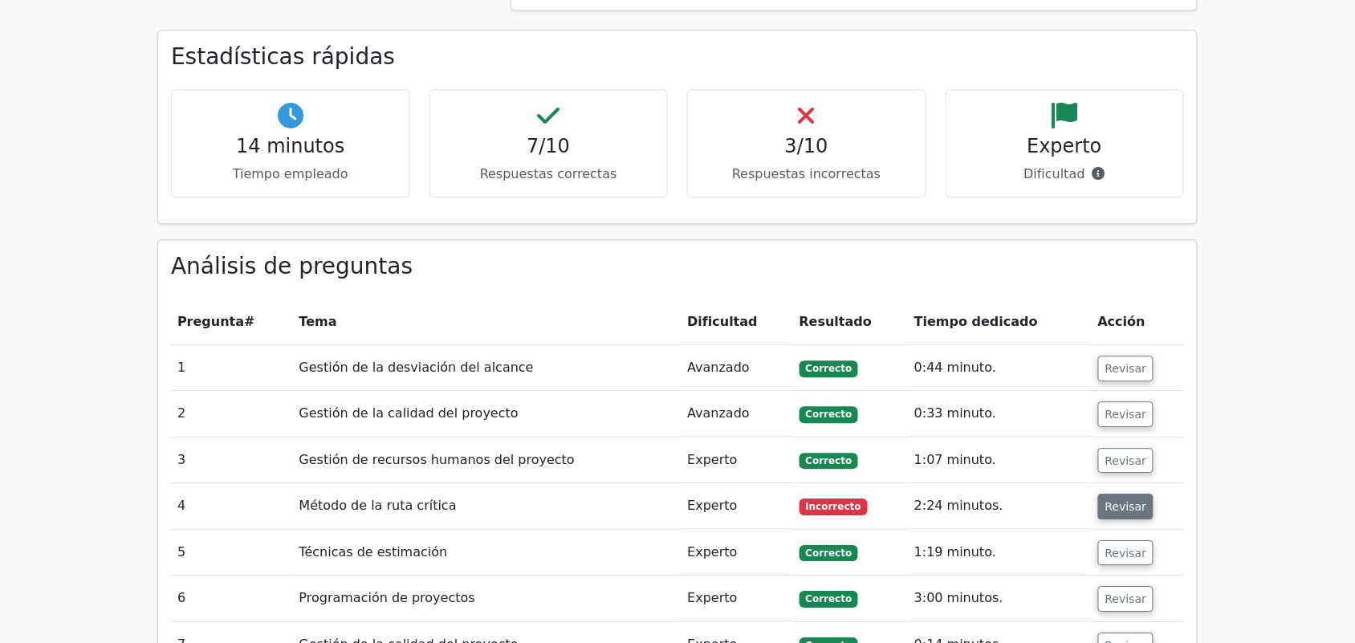
click at [1130, 500] on font "Revisar" at bounding box center [1127, 506] width 42 height 13
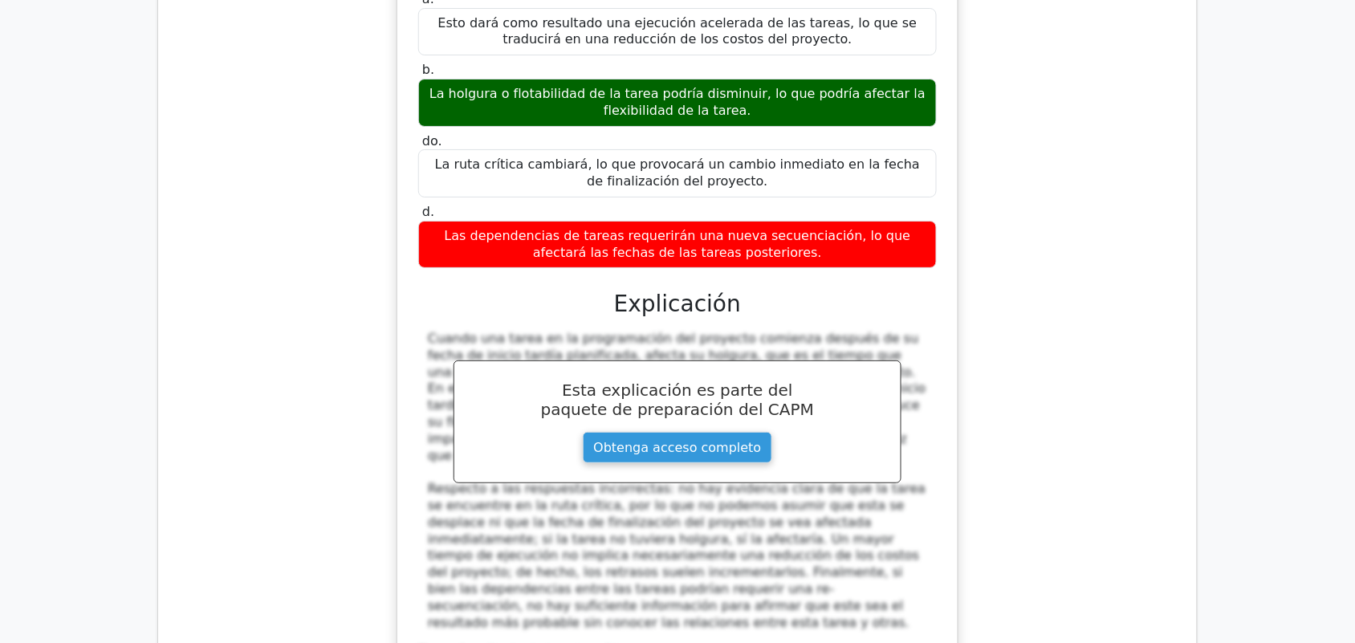
scroll to position [1907, 0]
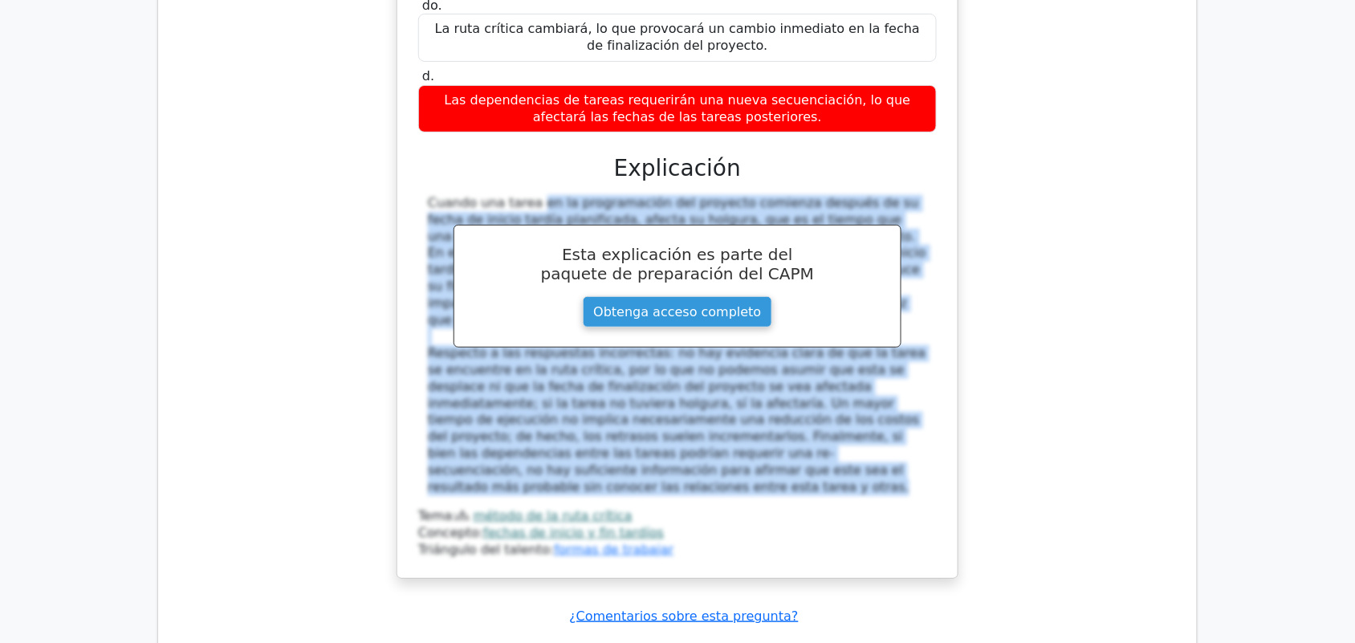
drag, startPoint x: 439, startPoint y: 173, endPoint x: 862, endPoint y: 424, distance: 491.5
click at [862, 424] on div "Cuando una tarea en la programación del proyecto comienza después de su fecha d…" at bounding box center [677, 345] width 519 height 300
copy div "Loremi dol sitam co ad elitseddoeiu tem incididu utlabore etdolor ma al enima m…"
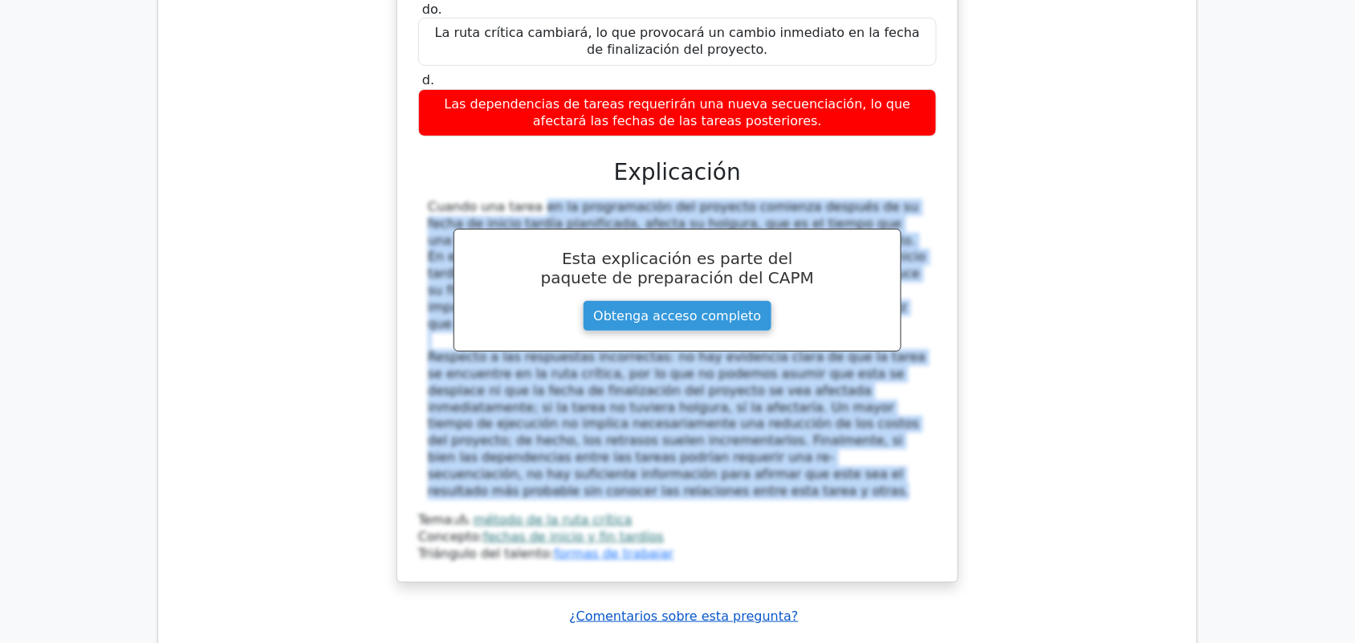
click at [703, 609] on font "¿Comentarios sobre esta pregunta?" at bounding box center [683, 616] width 229 height 15
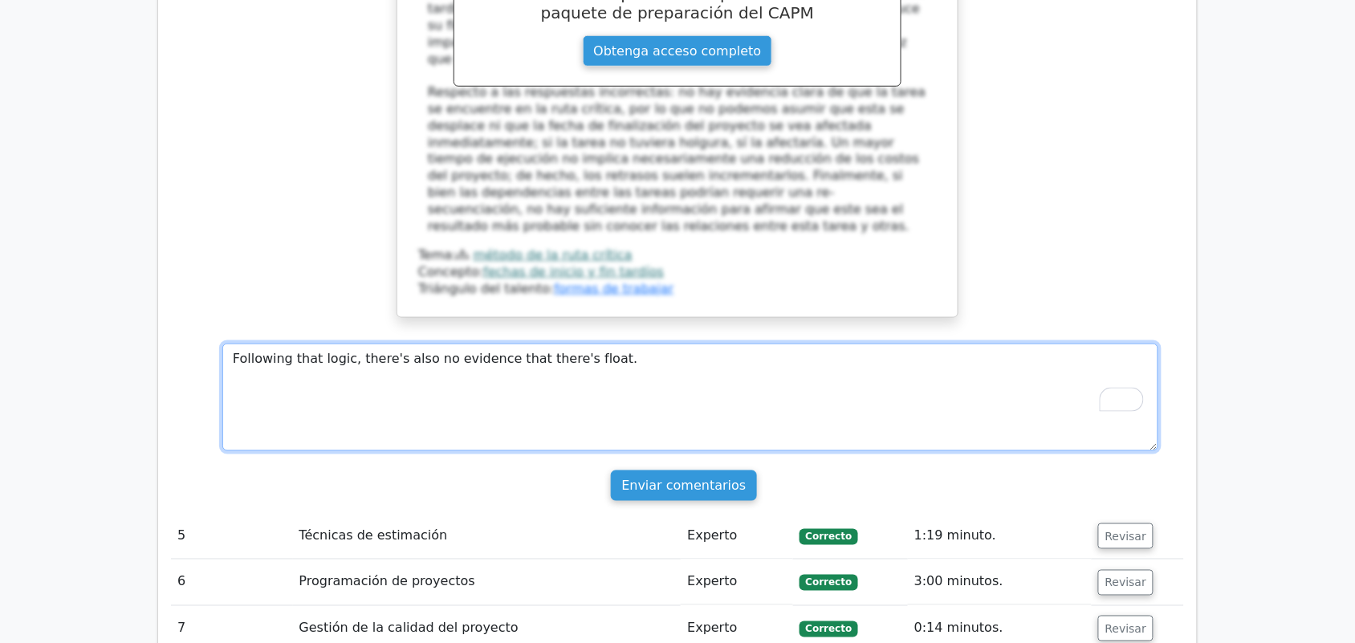
scroll to position [2208, 0]
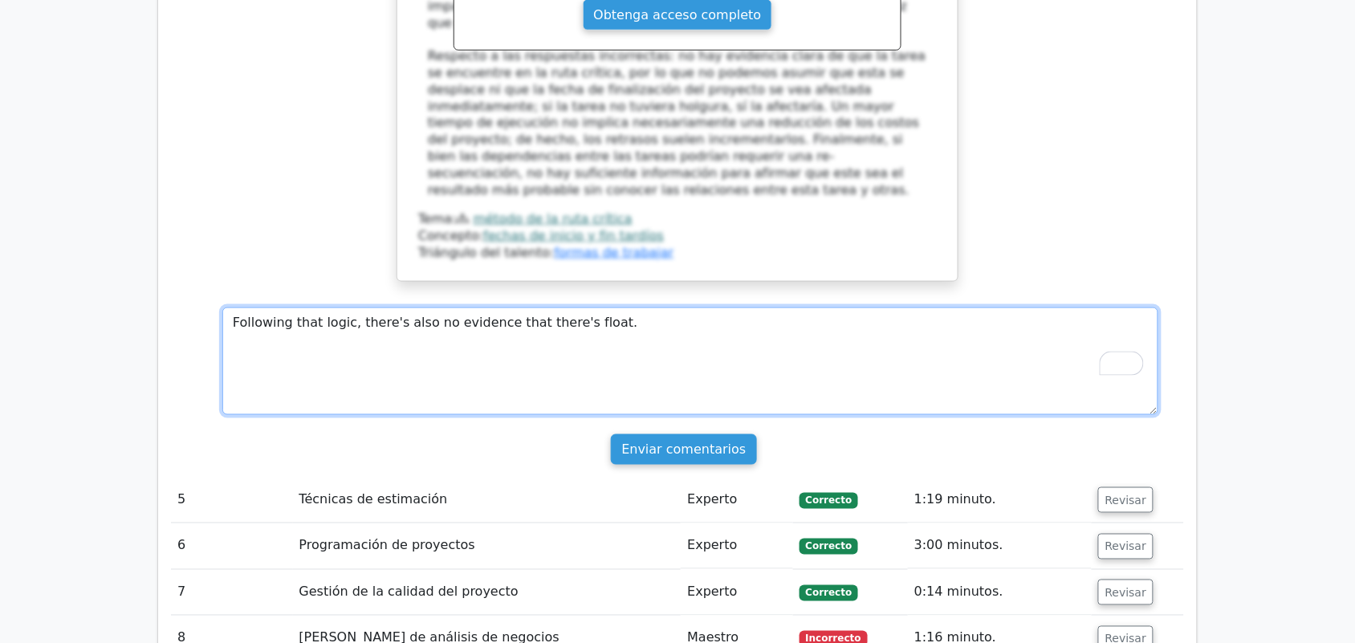
click at [575, 308] on textarea "Following that logic, there's also no evidence that there's float." at bounding box center [690, 362] width 936 height 108
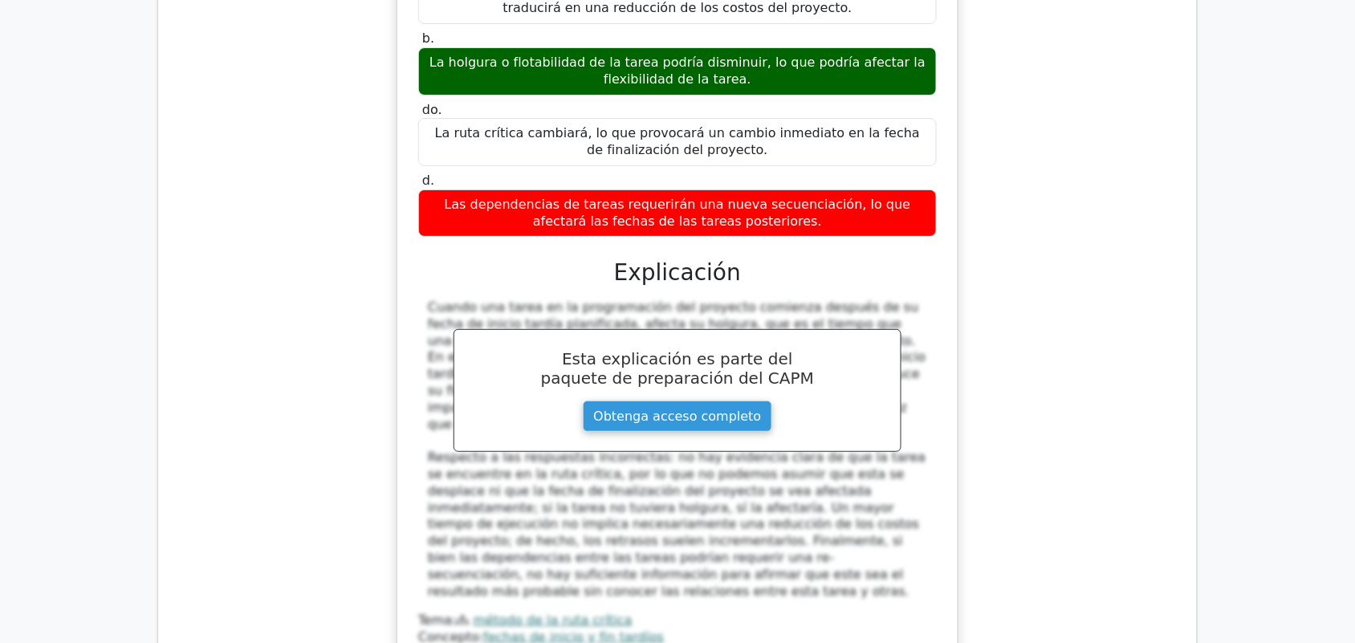
scroll to position [2008, 0]
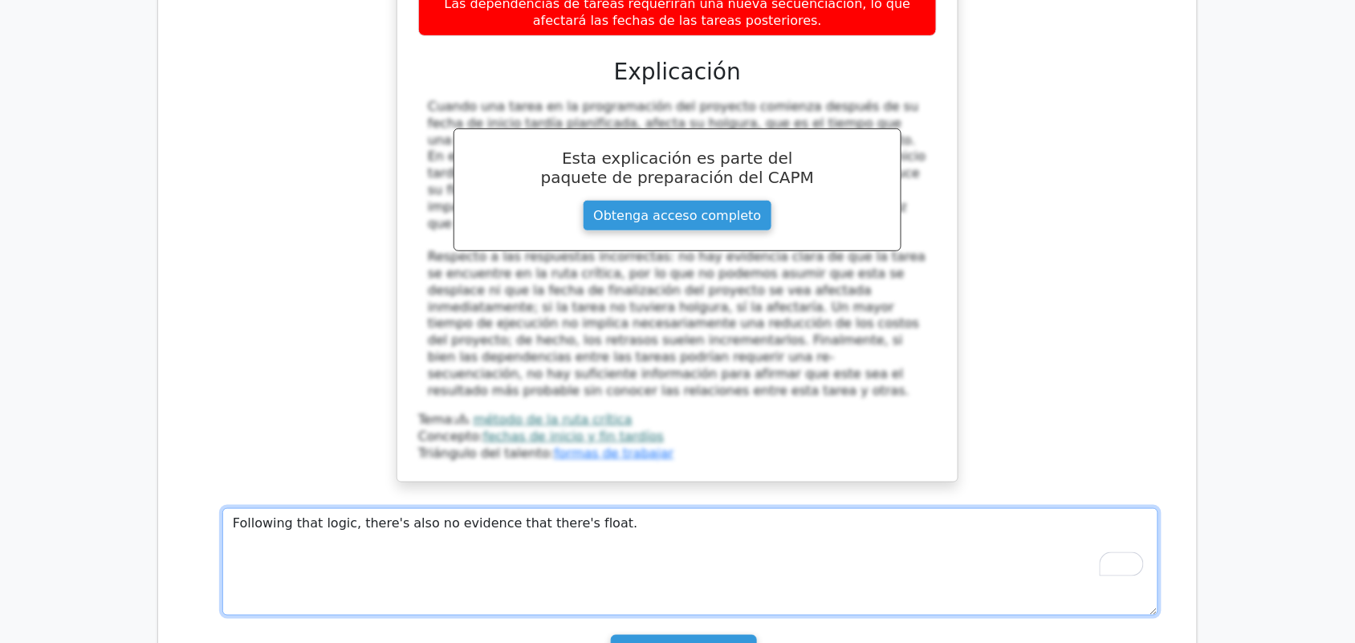
click at [487, 508] on textarea "Following that logic, there's also no evidence that there's float." at bounding box center [690, 562] width 936 height 108
type textarea "Following that logic, there's also no evidence that there's float."
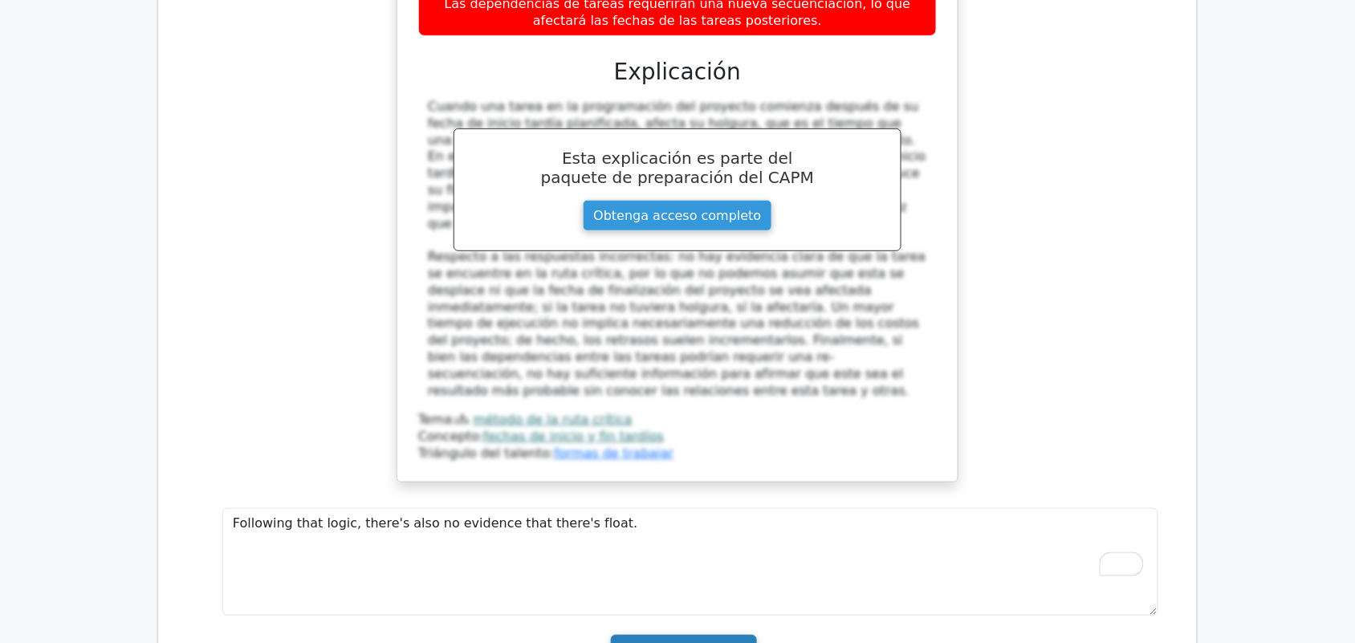
click at [651, 635] on input "Enviar comentarios" at bounding box center [683, 650] width 145 height 31
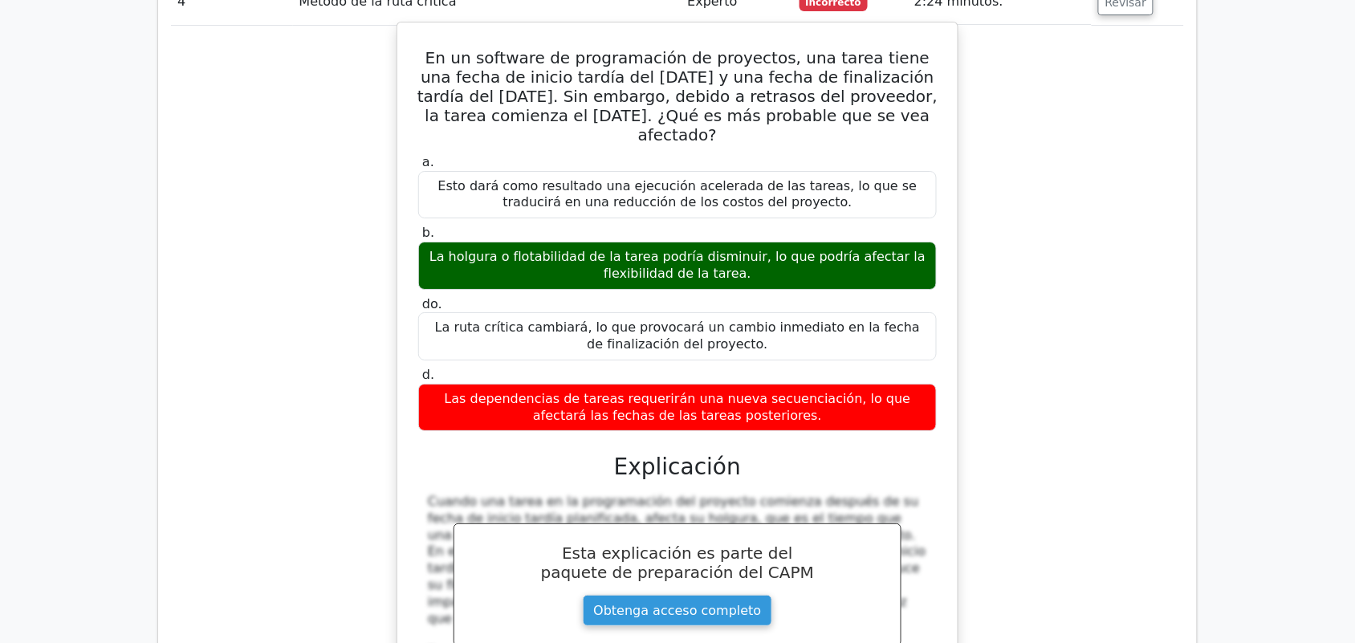
scroll to position [1405, 0]
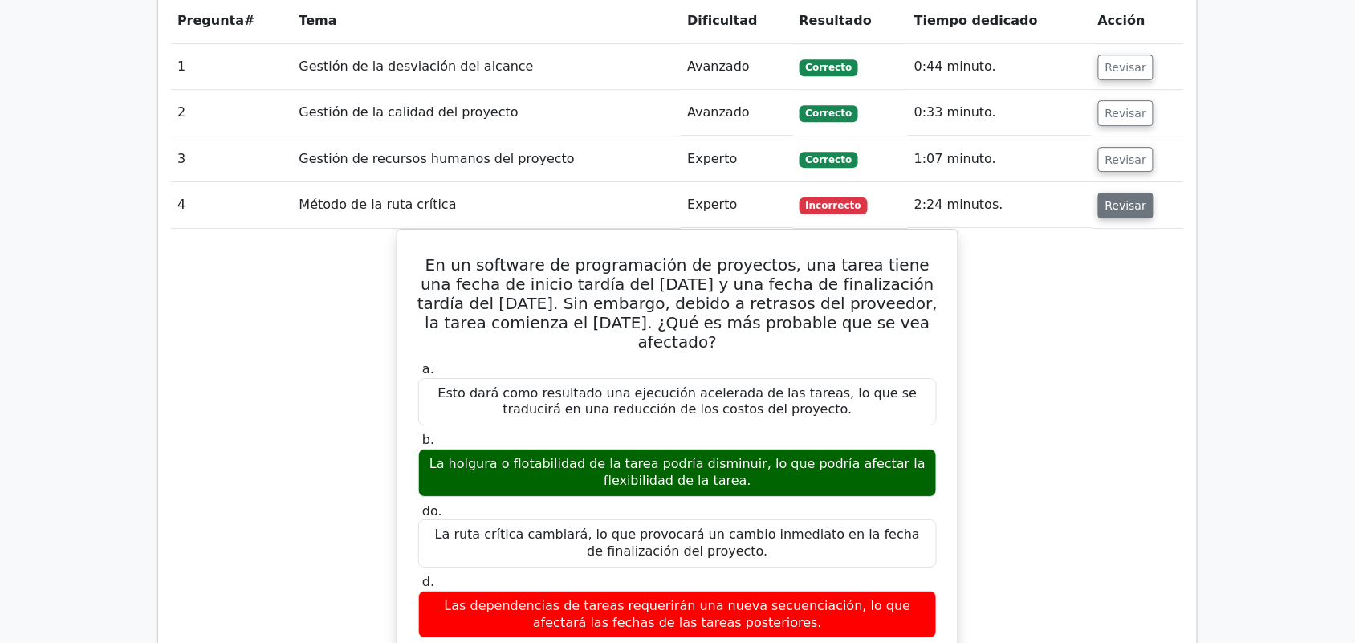
click at [1108, 193] on button "Revisar" at bounding box center [1127, 206] width 56 height 26
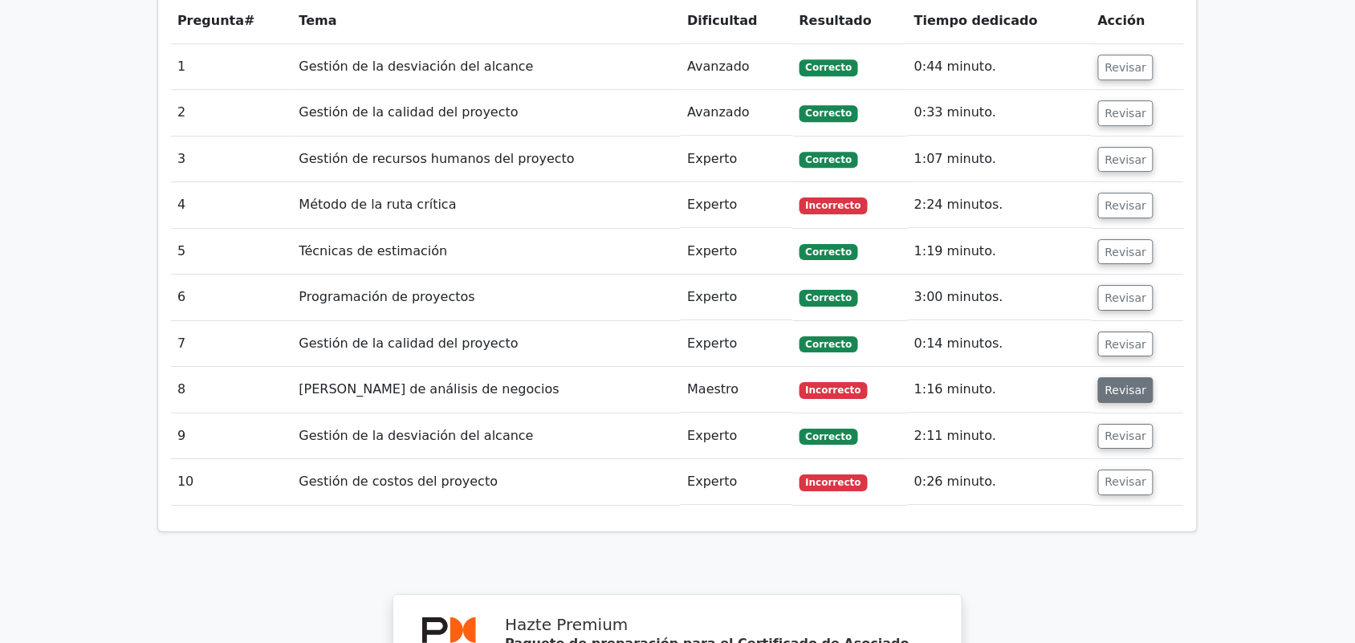
click at [1125, 384] on font "Revisar" at bounding box center [1127, 390] width 42 height 13
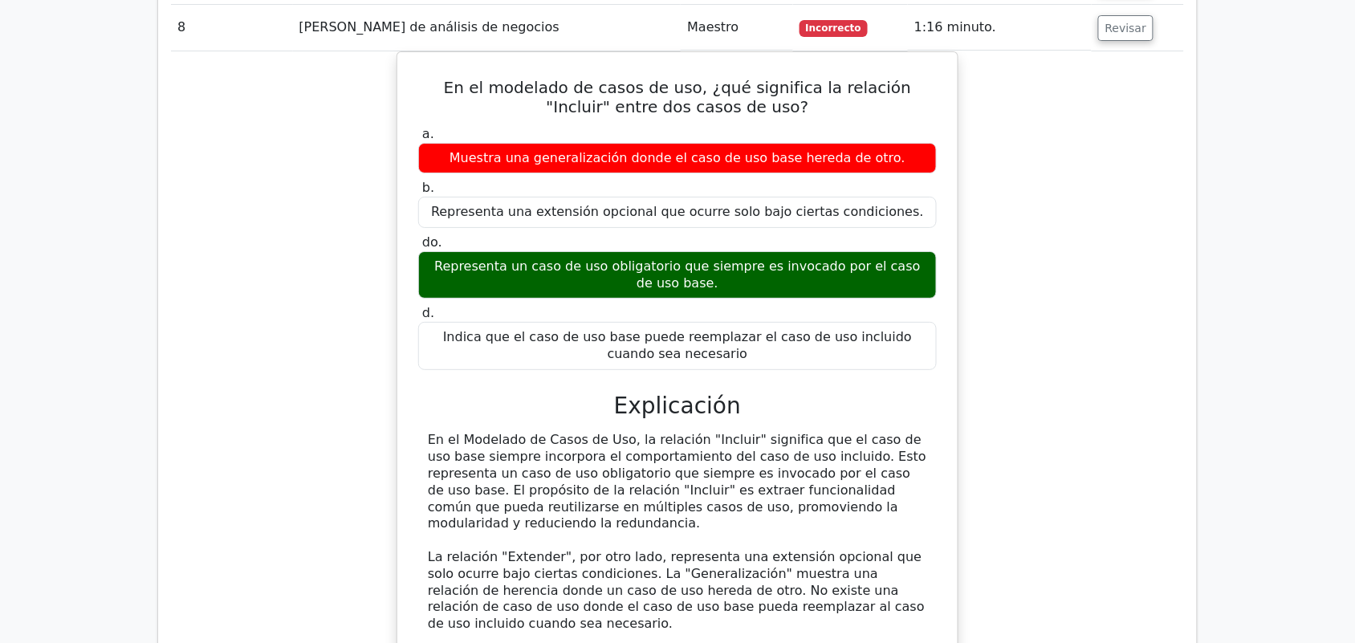
scroll to position [1706, 0]
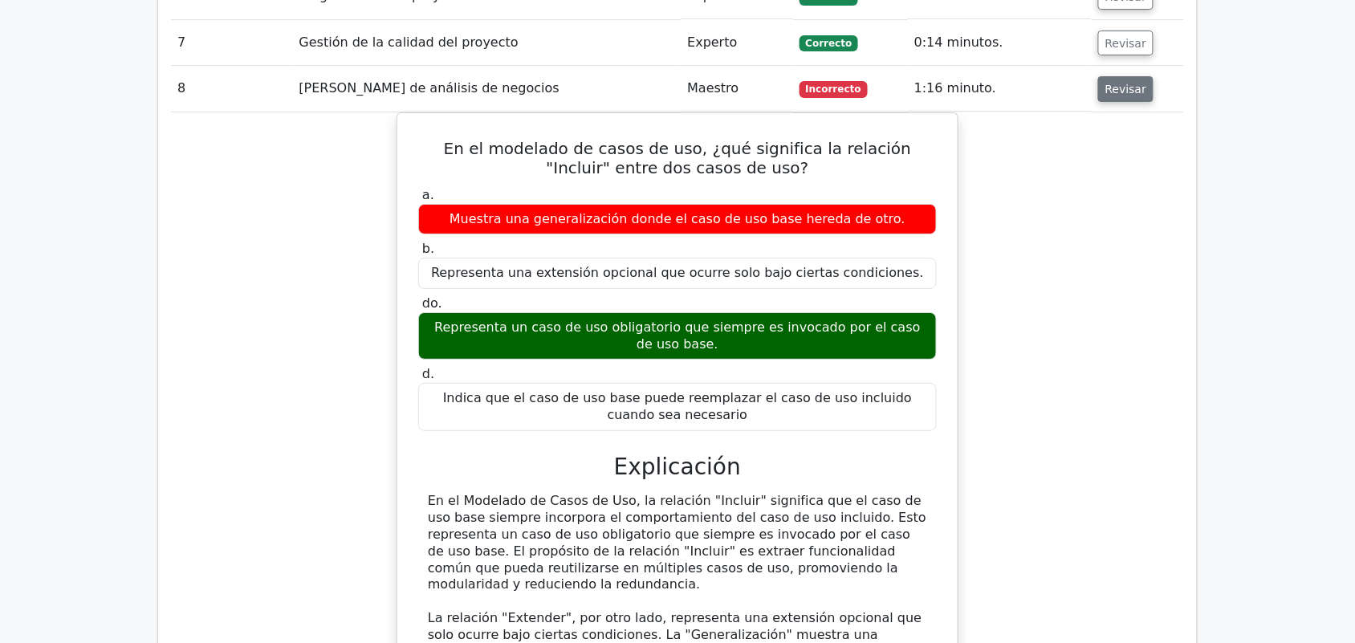
click at [1122, 83] on font "Revisar" at bounding box center [1127, 89] width 42 height 13
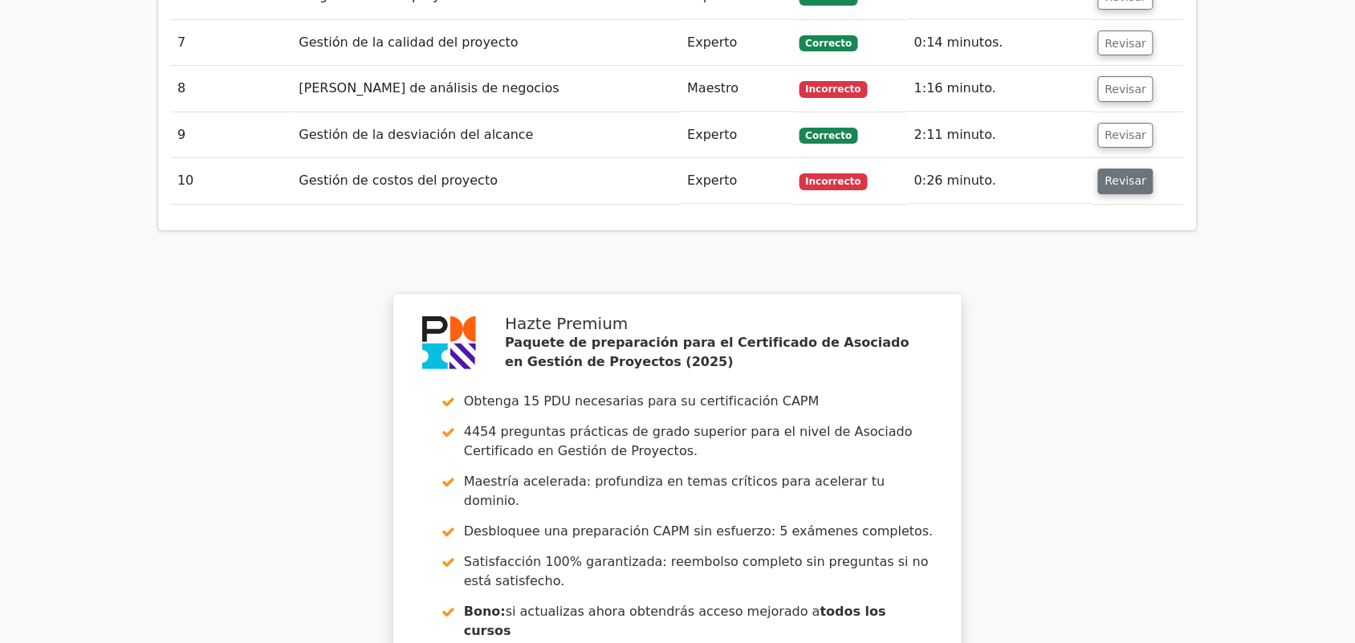
click at [1122, 175] on font "Revisar" at bounding box center [1127, 181] width 42 height 13
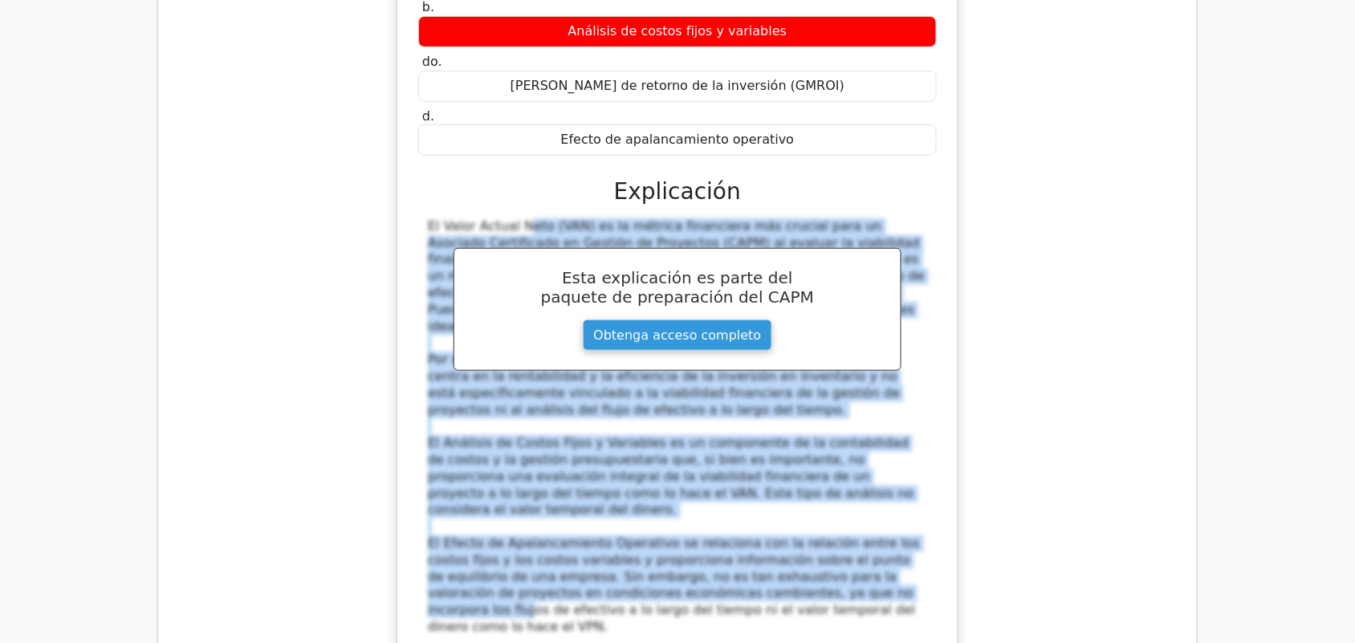
scroll to position [2108, 0]
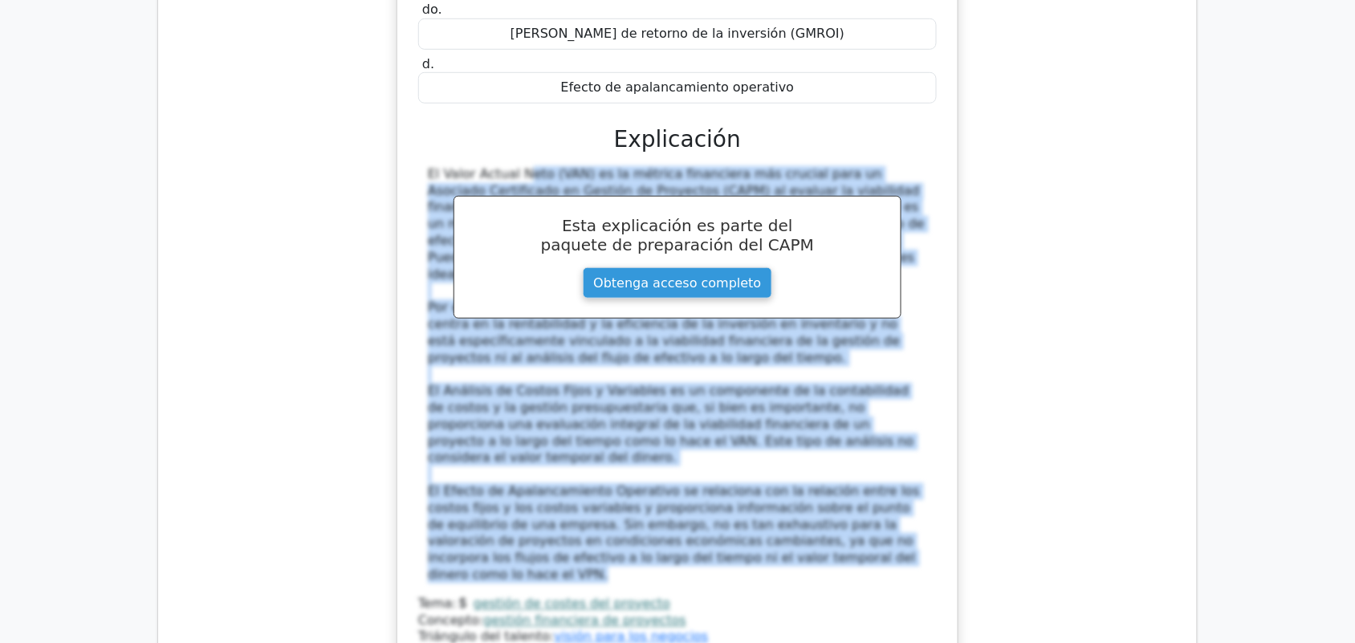
drag, startPoint x: 426, startPoint y: 344, endPoint x: 858, endPoint y: 507, distance: 461.3
click at [858, 507] on div "El Valor Actual Neto (VAN) es la métrica financiera más crucial para un Asociad…" at bounding box center [677, 375] width 519 height 418
copy div "Lo Ipsum Dolors Amet (CON) ad el seddoei temporinci utl etdolor magn al Enimadm…"
